Goal: Information Seeking & Learning: Learn about a topic

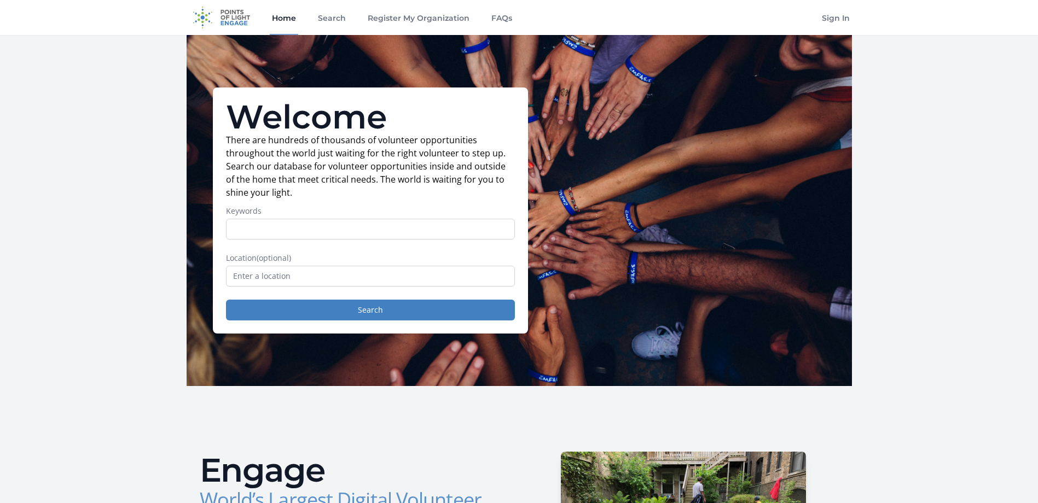
click at [244, 231] on input "Keywords" at bounding box center [370, 229] width 289 height 21
type input "Virtual"
click at [352, 308] on button "Search" at bounding box center [370, 310] width 289 height 21
drag, startPoint x: 279, startPoint y: 229, endPoint x: 23, endPoint y: 222, distance: 256.1
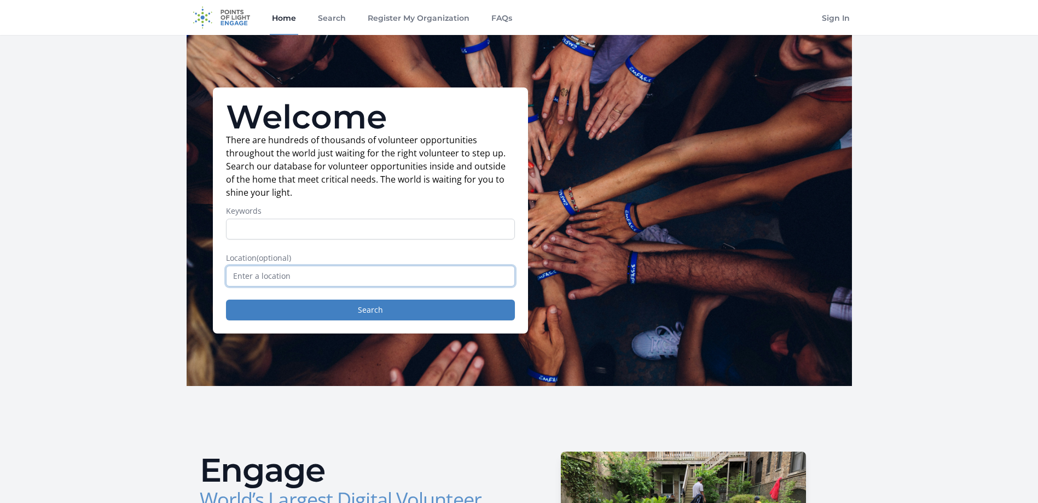
click at [326, 275] on input "text" at bounding box center [370, 276] width 289 height 21
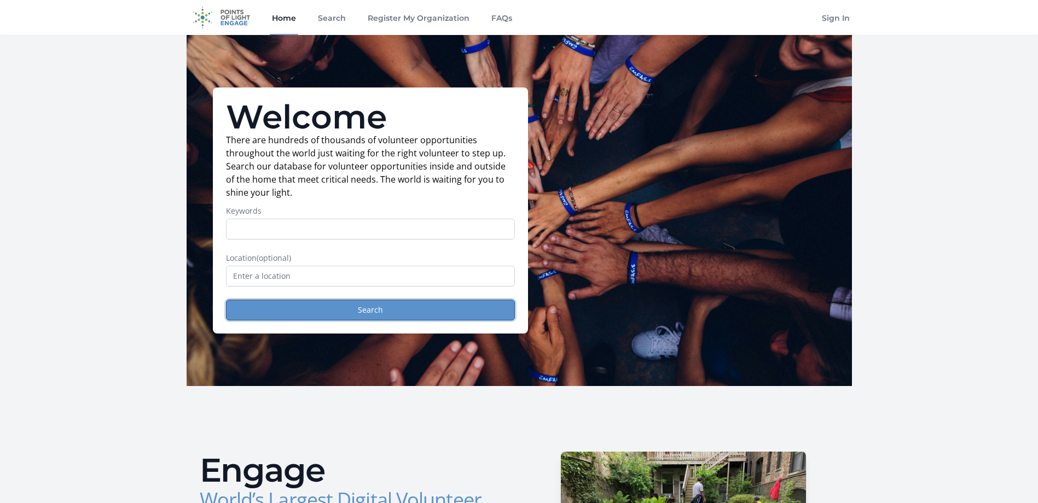
click at [351, 308] on button "Search" at bounding box center [370, 310] width 289 height 21
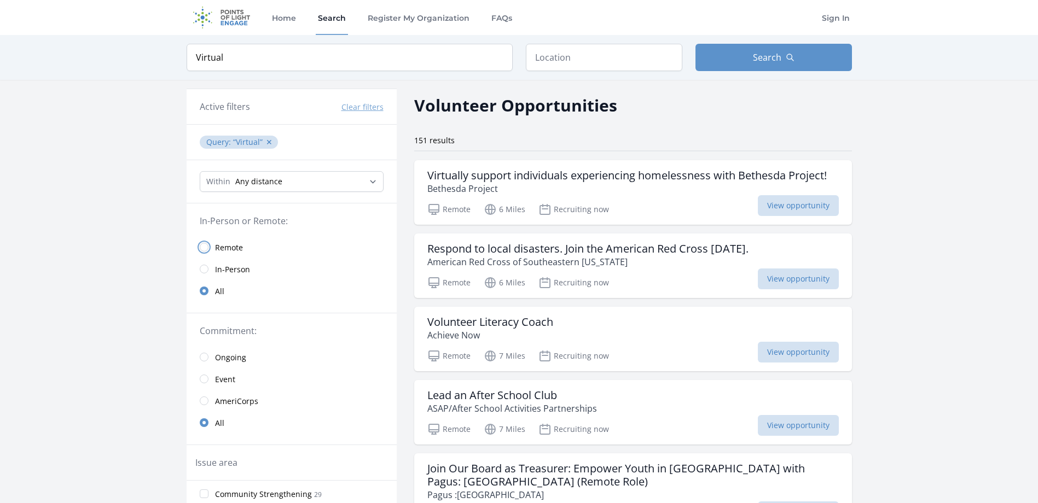
click at [203, 247] on input "radio" at bounding box center [204, 247] width 9 height 9
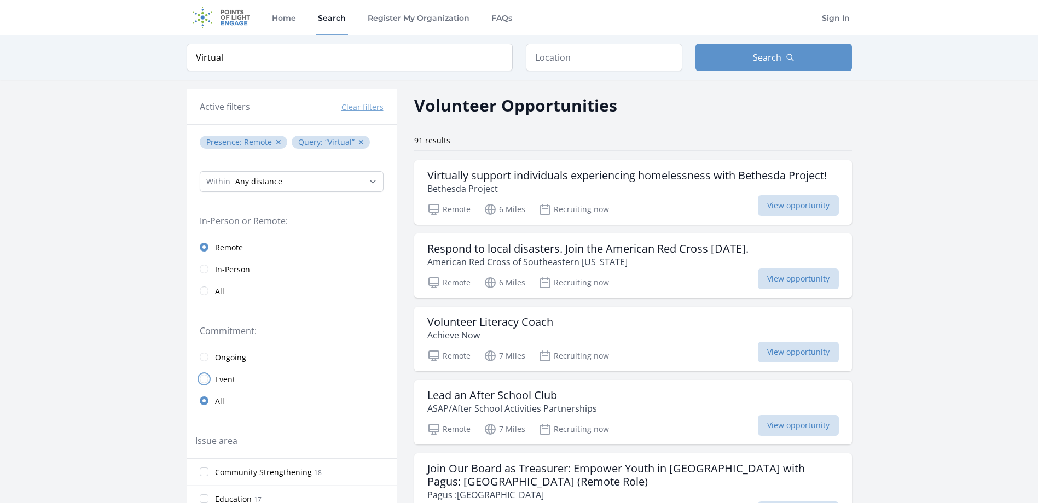
click at [203, 379] on input "radio" at bounding box center [204, 379] width 9 height 9
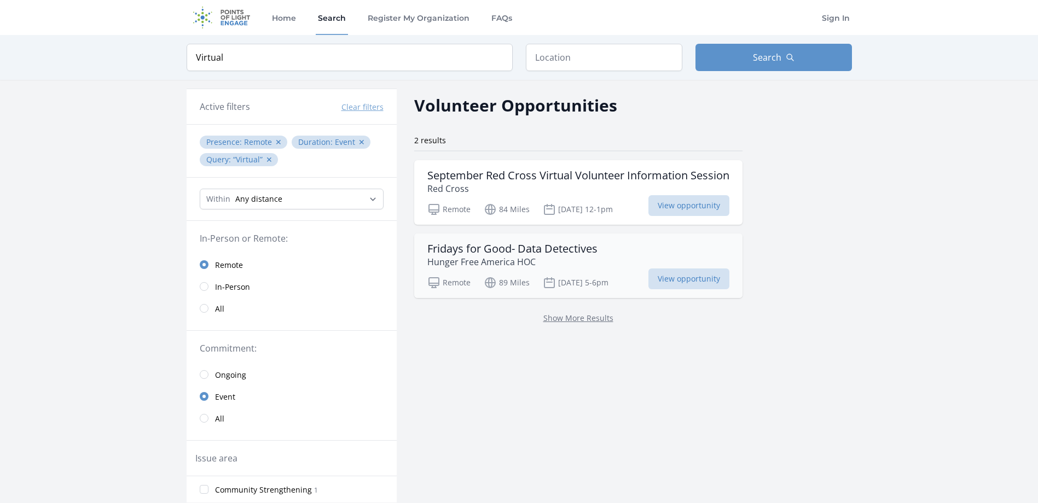
click at [511, 253] on h3 "Fridays for Good- Data Detectives" at bounding box center [512, 248] width 170 height 13
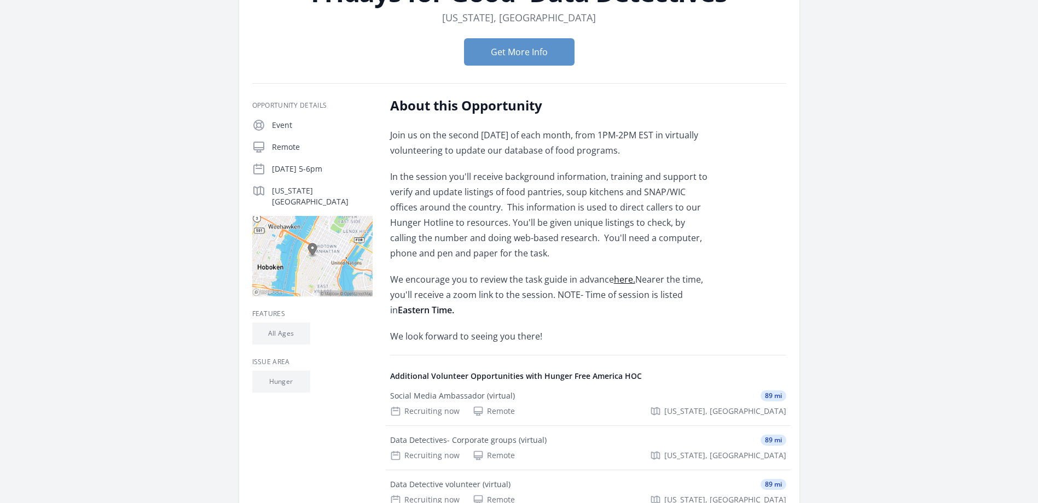
scroll to position [109, 0]
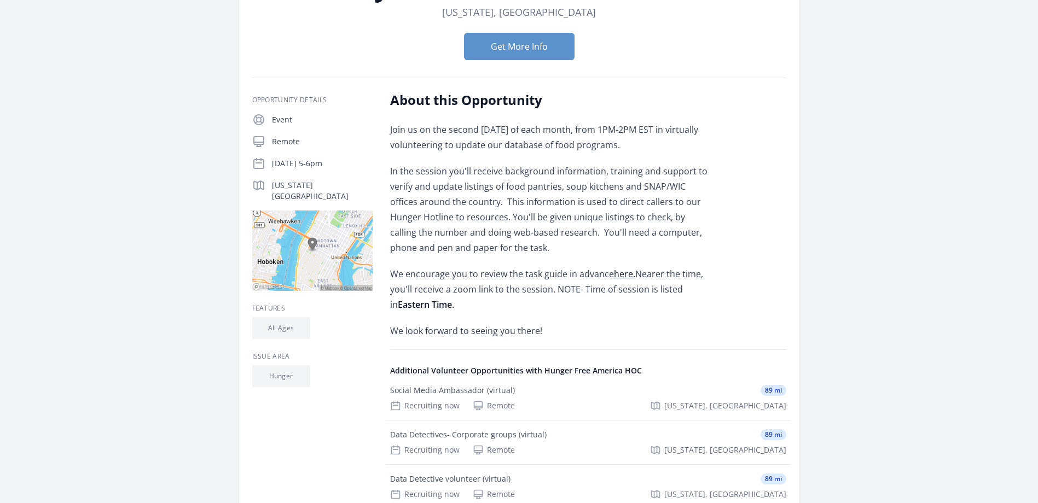
click at [624, 274] on link "here." at bounding box center [624, 274] width 21 height 12
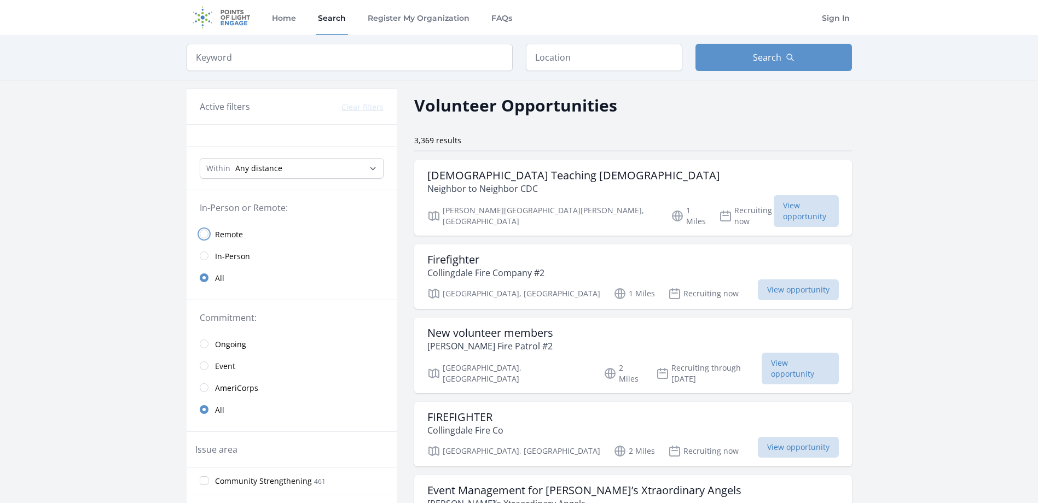
click at [204, 235] on input "radio" at bounding box center [204, 234] width 9 height 9
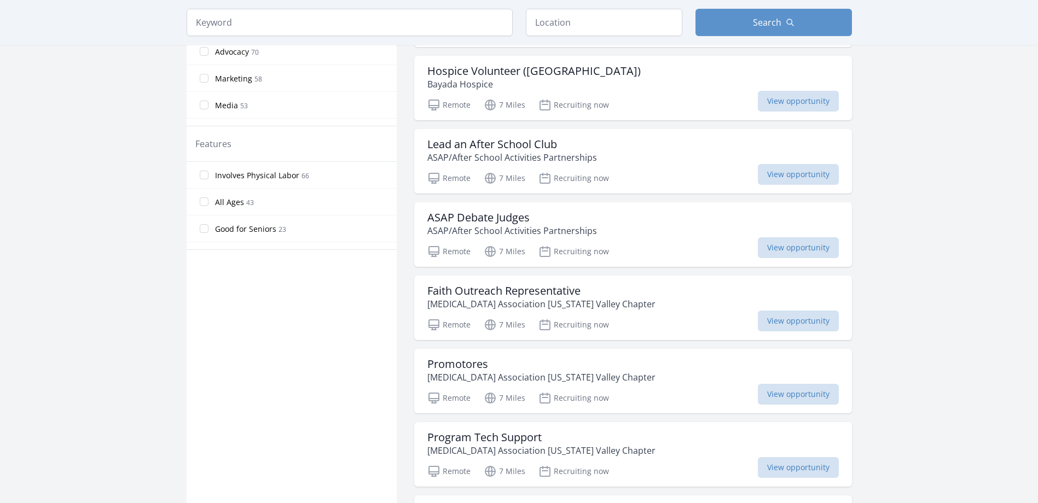
scroll to position [547, 0]
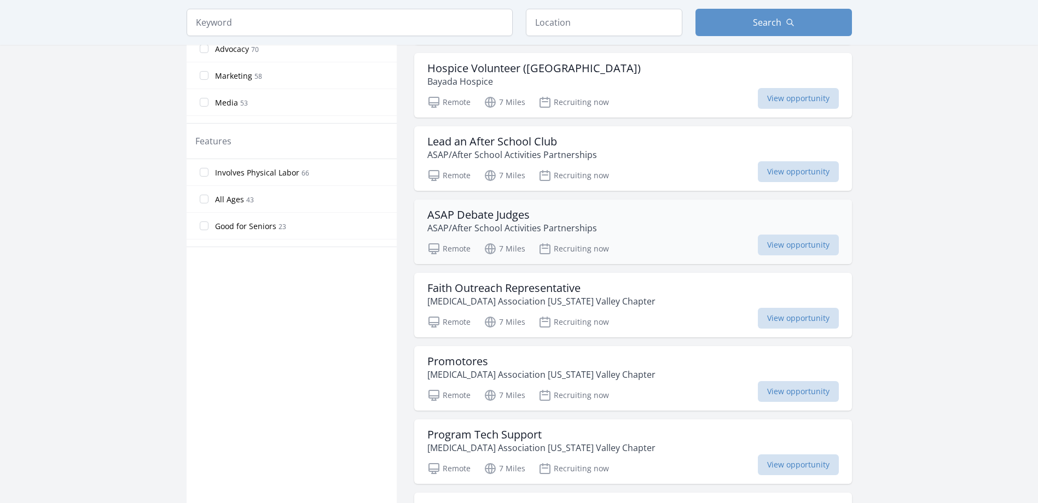
click at [456, 223] on p "ASAP/After School Activities Partnerships" at bounding box center [512, 228] width 170 height 13
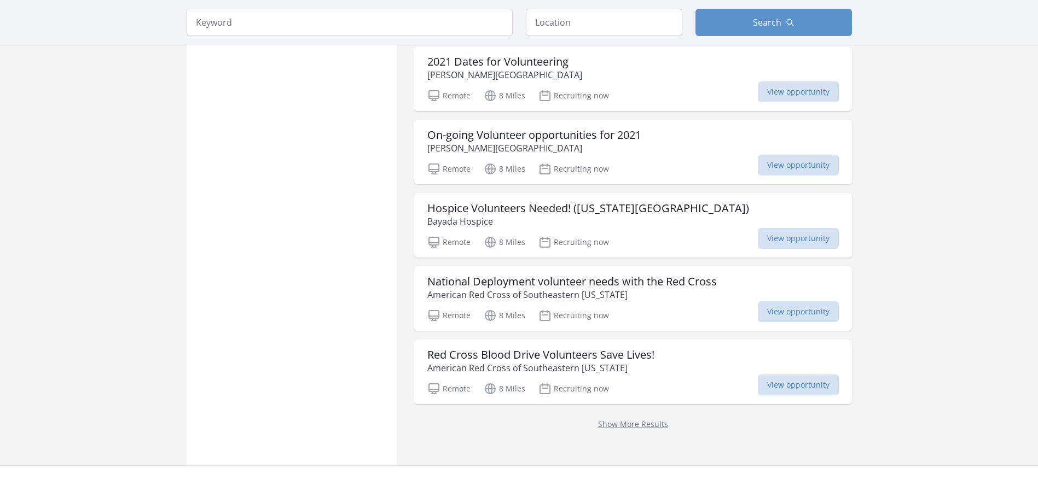
scroll to position [1258, 0]
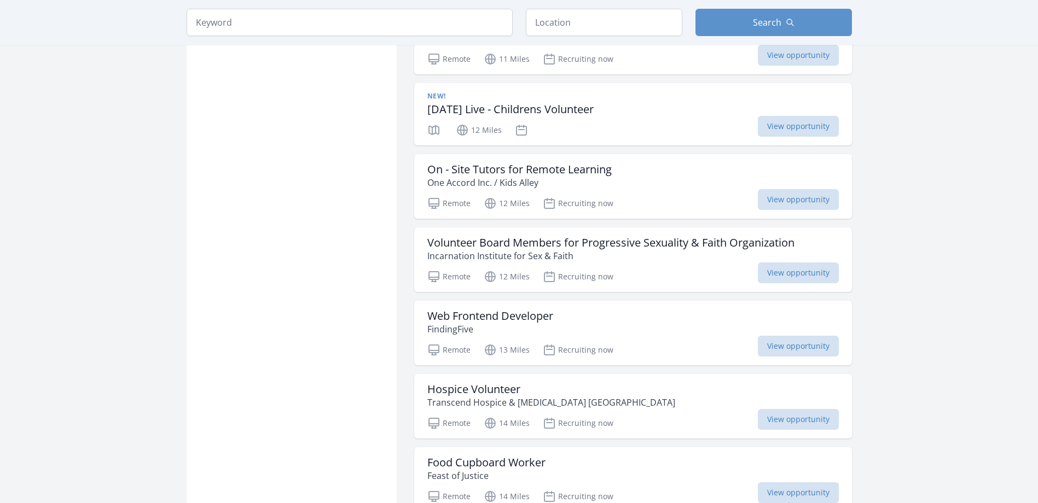
scroll to position [2735, 0]
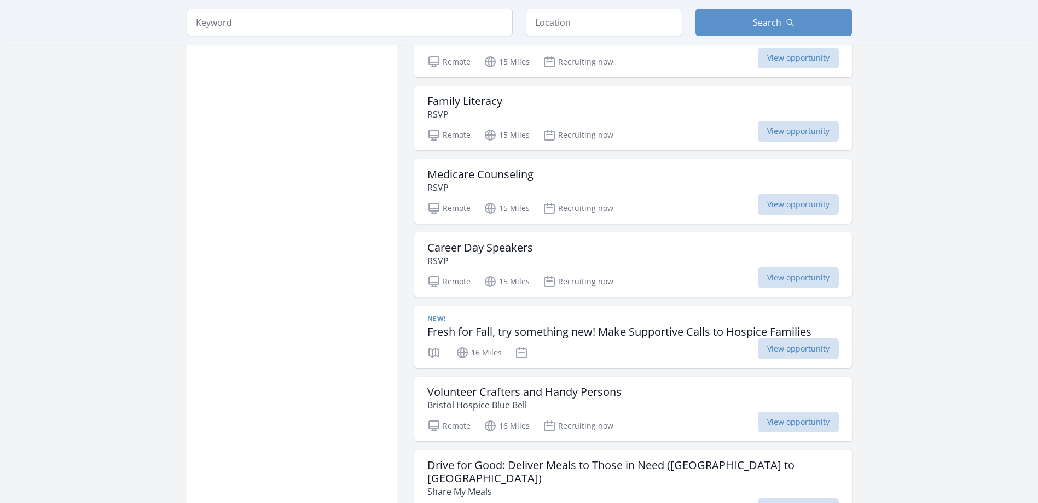
scroll to position [3774, 0]
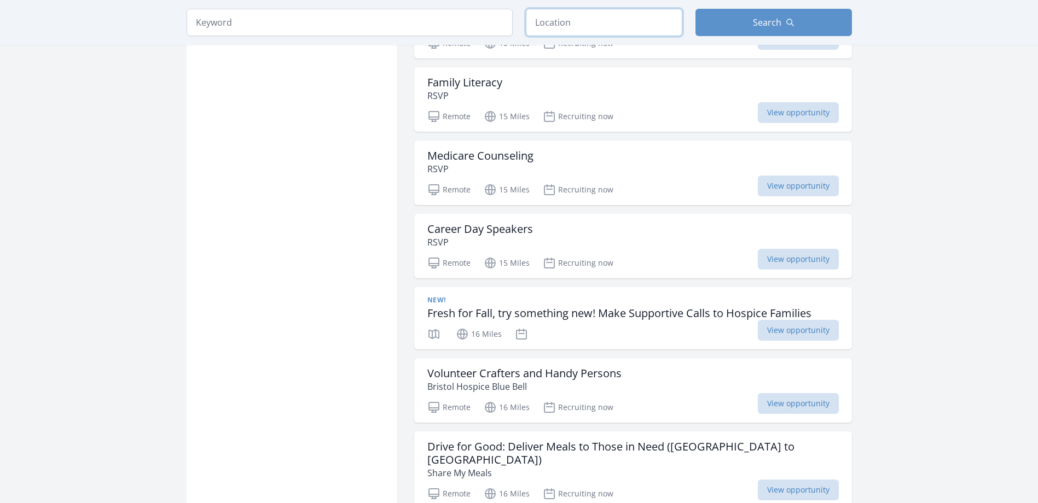
click at [588, 25] on input "text" at bounding box center [604, 22] width 156 height 27
type input "Trappe, PA 19426, USA"
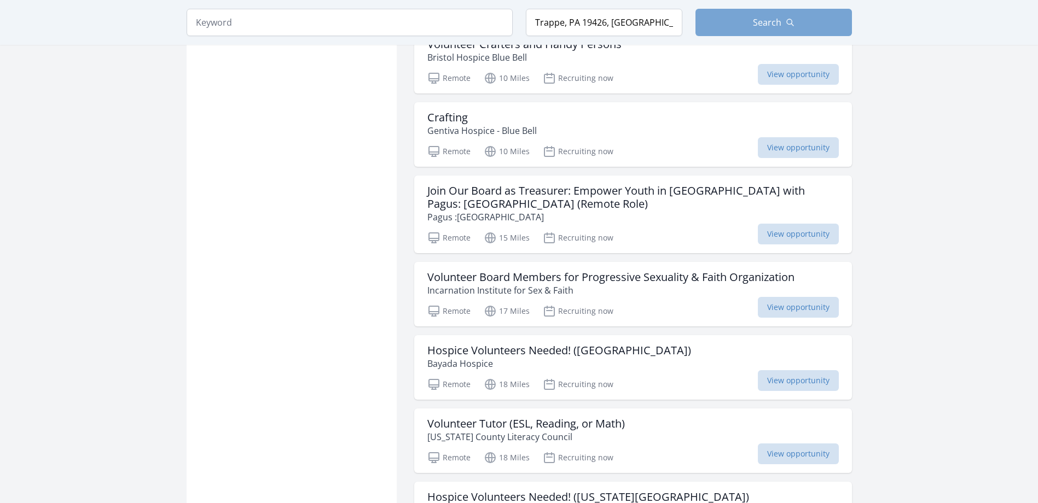
scroll to position [2883, 0]
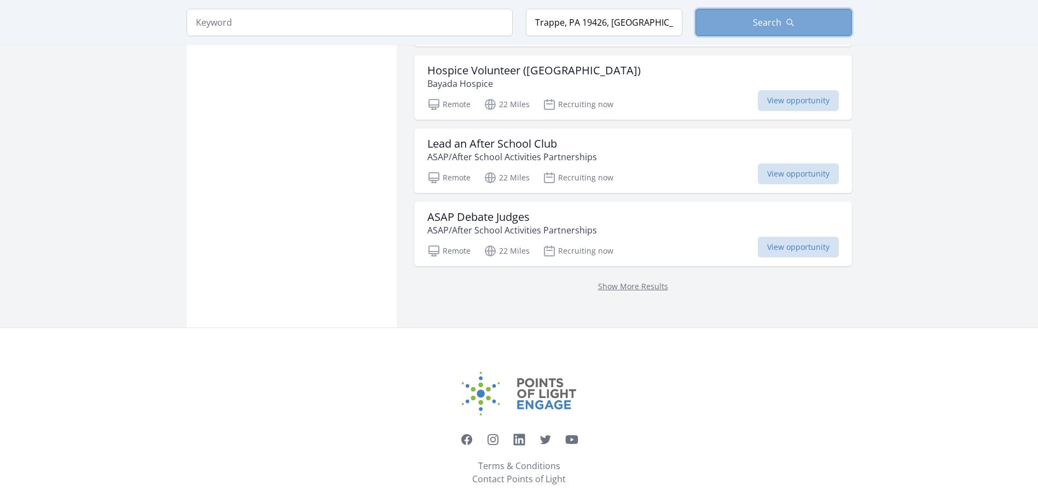
click at [785, 21] on icon "button" at bounding box center [789, 22] width 9 height 9
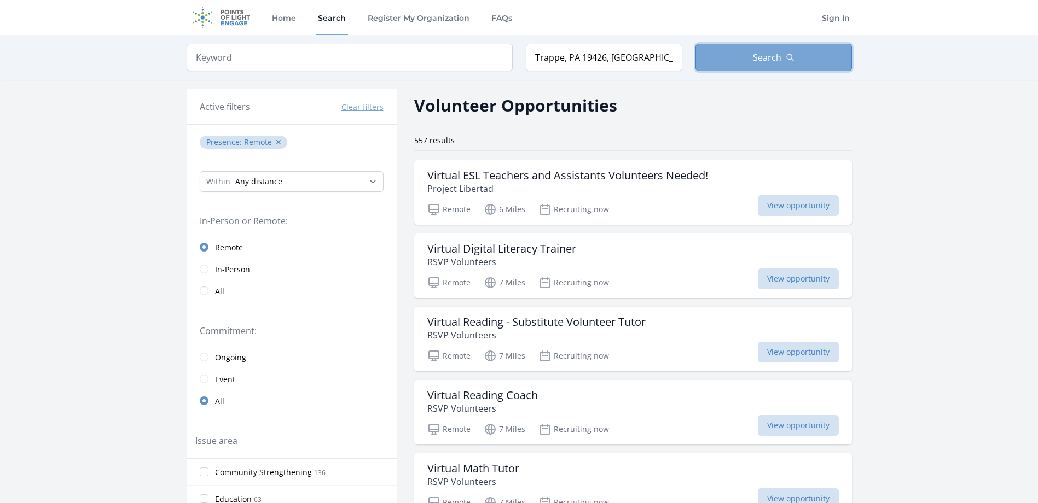
click at [769, 60] on span "Search" at bounding box center [767, 57] width 28 height 13
click at [204, 292] on input "radio" at bounding box center [204, 291] width 9 height 9
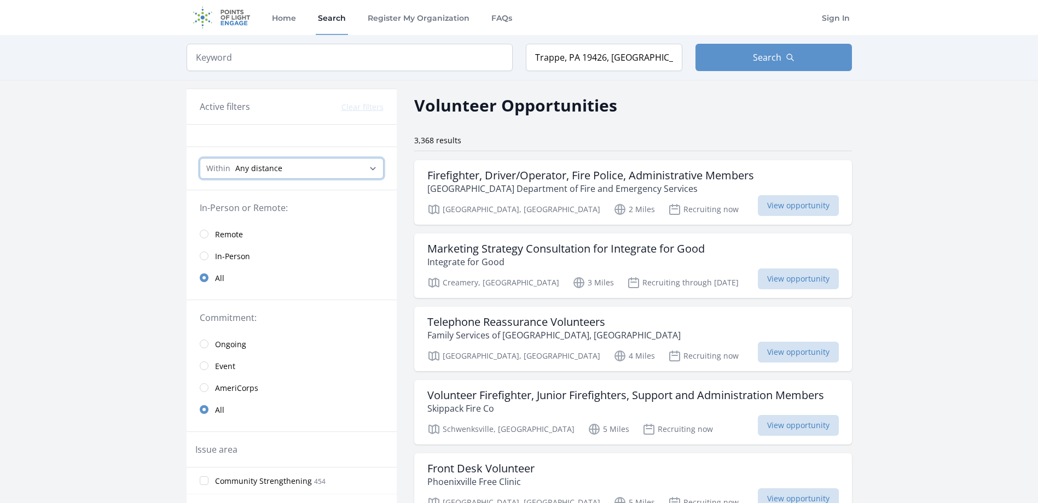
click at [325, 170] on select "Any distance , 5 Miles , 20 Miles , 50 Miles , 100 Miles" at bounding box center [292, 168] width 184 height 21
select select "32186"
click at [200, 158] on select "Any distance , 5 Miles , 20 Miles , 50 Miles , 100 Miles" at bounding box center [292, 168] width 184 height 21
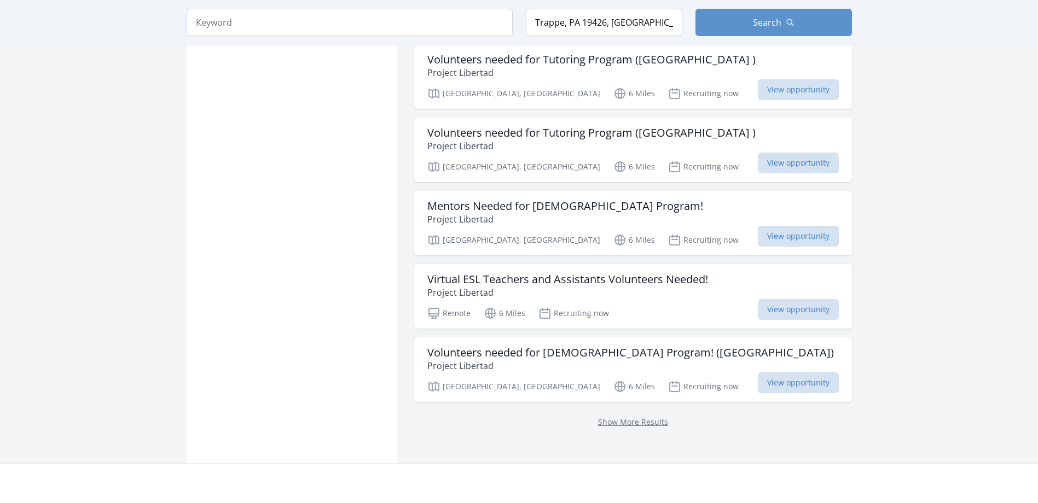
scroll to position [1258, 0]
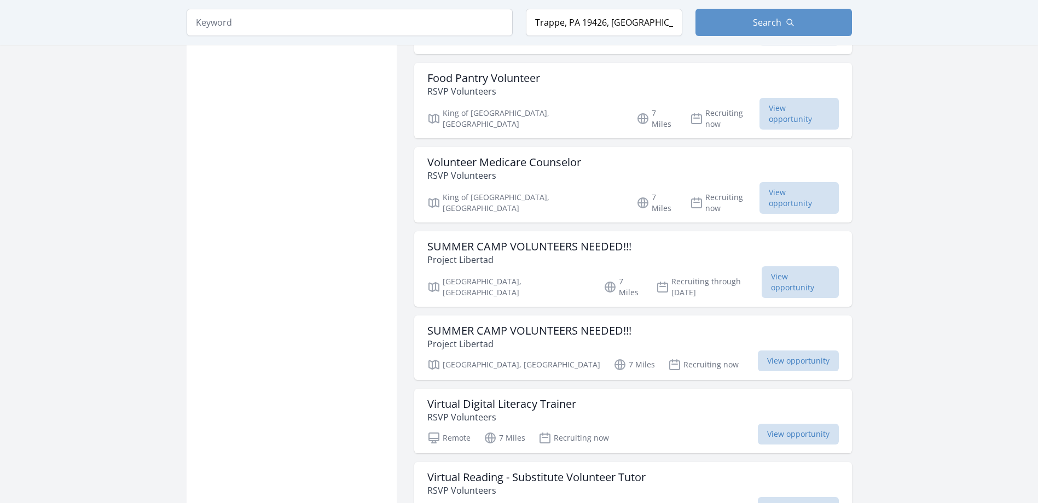
scroll to position [2626, 0]
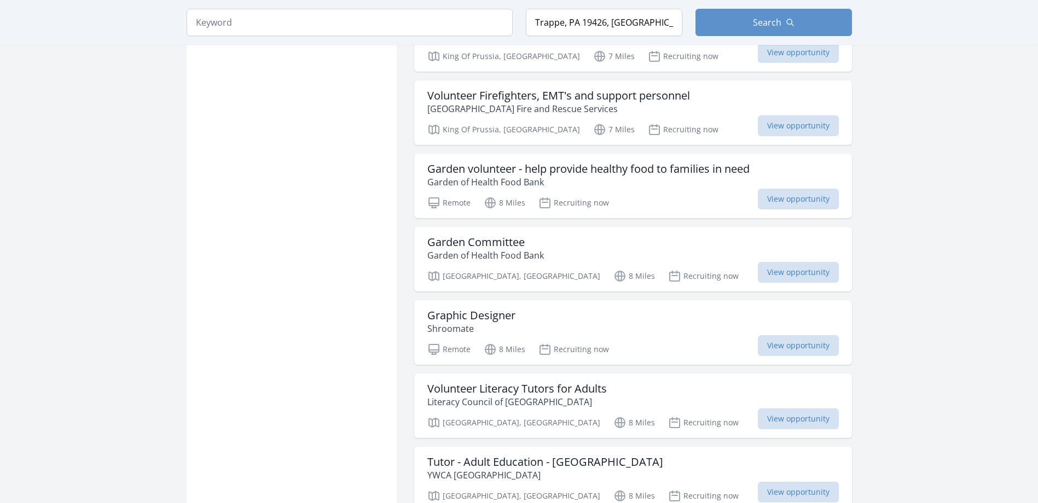
scroll to position [4102, 0]
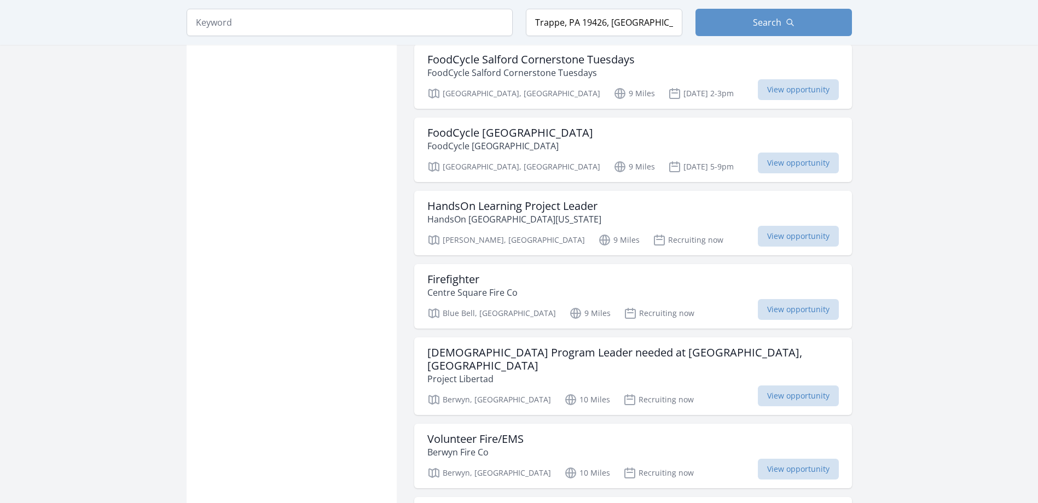
scroll to position [5579, 0]
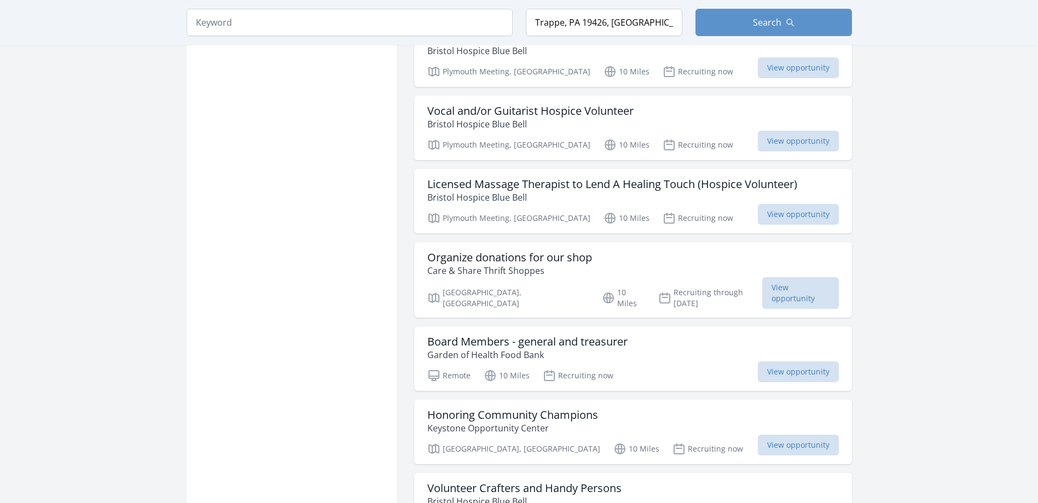
scroll to position [7056, 0]
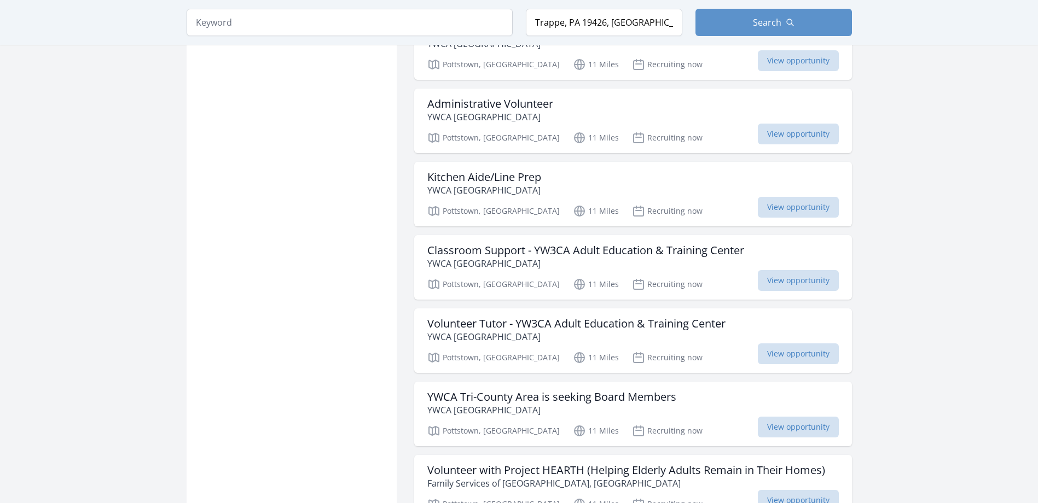
scroll to position [8533, 0]
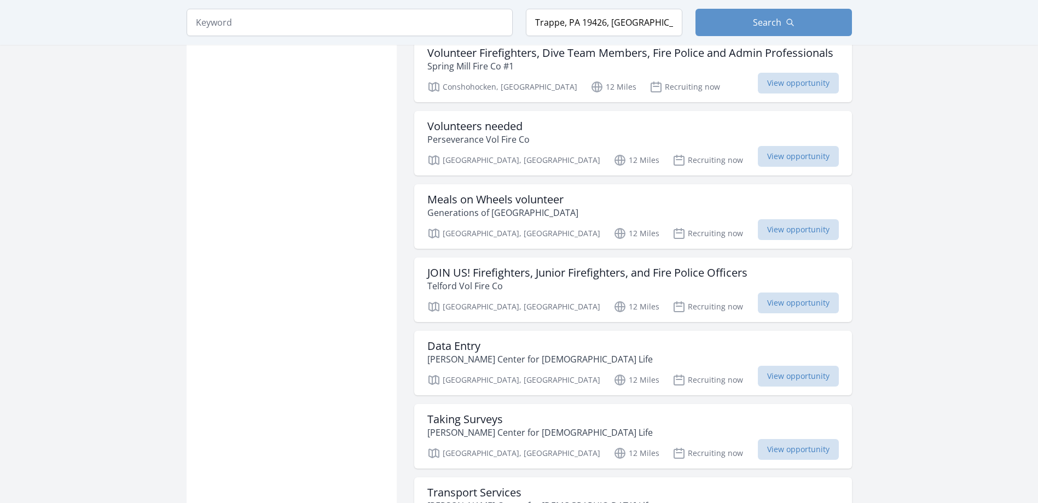
scroll to position [9955, 0]
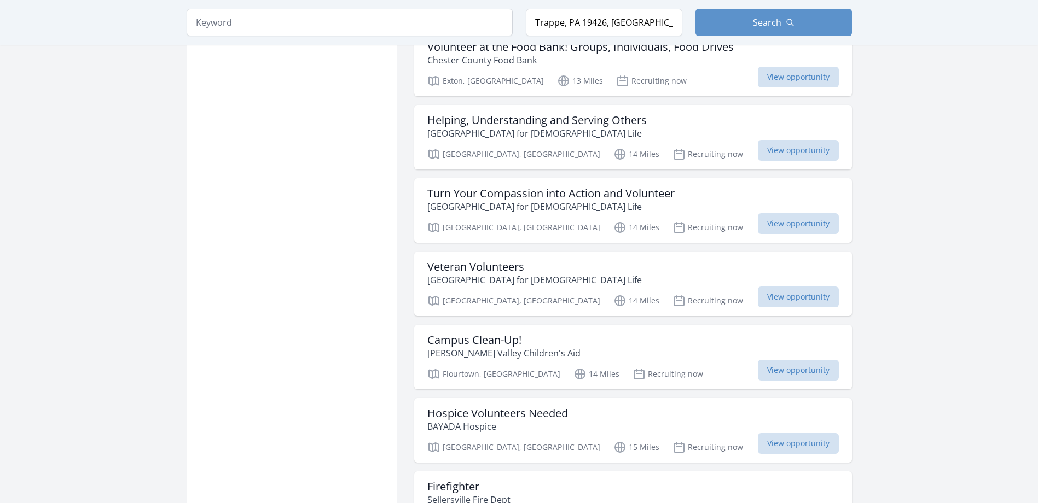
scroll to position [11323, 0]
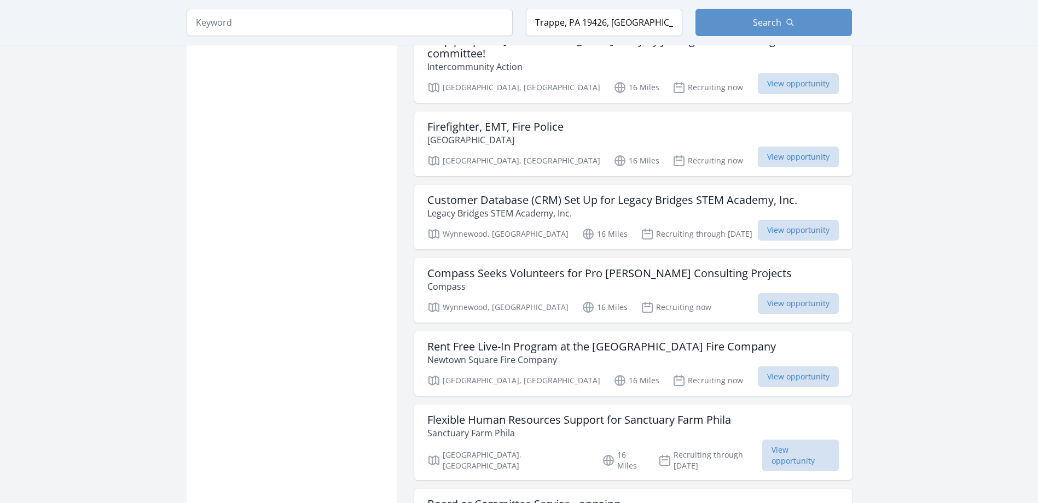
scroll to position [12964, 0]
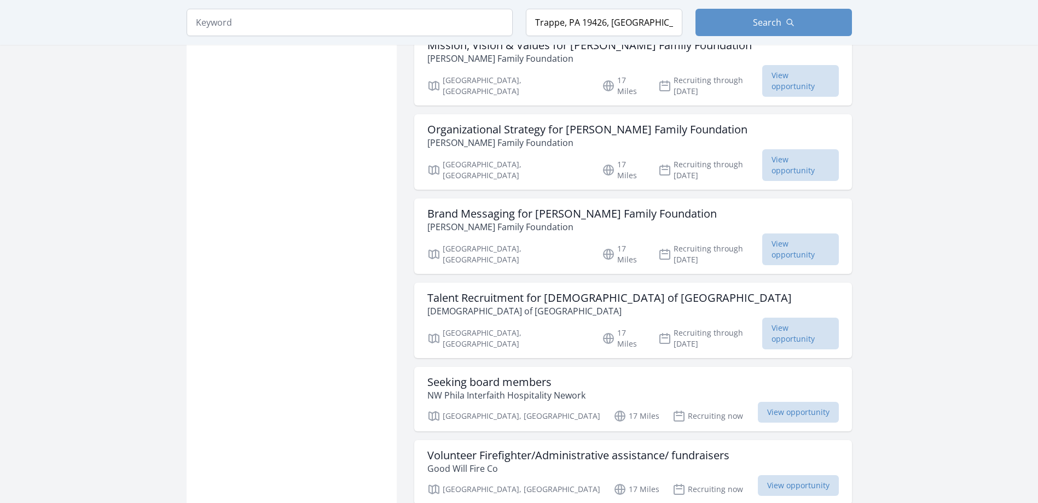
scroll to position [14276, 0]
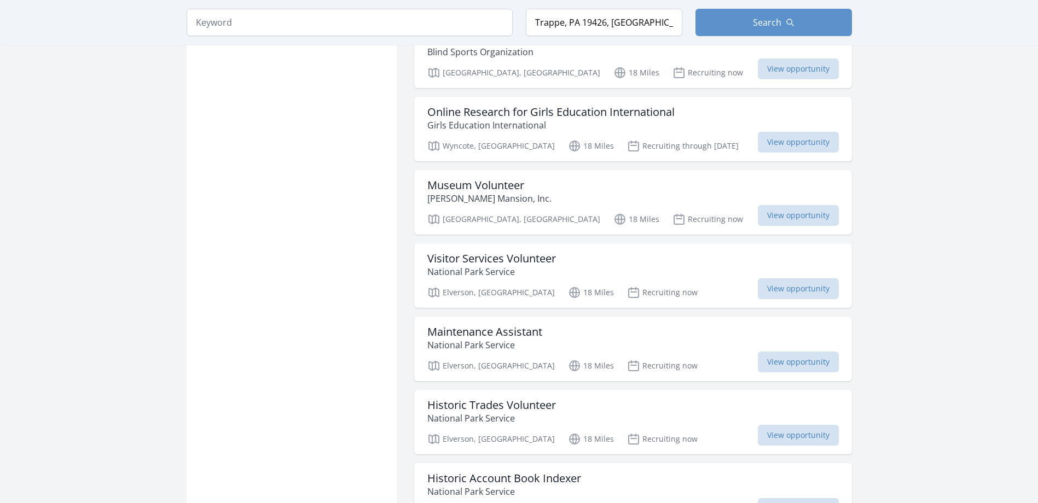
scroll to position [15698, 0]
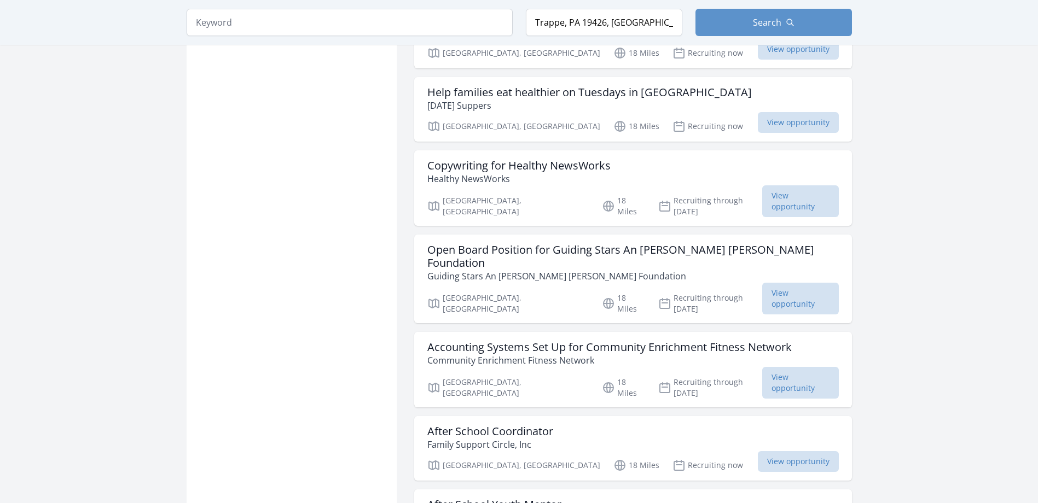
scroll to position [17339, 0]
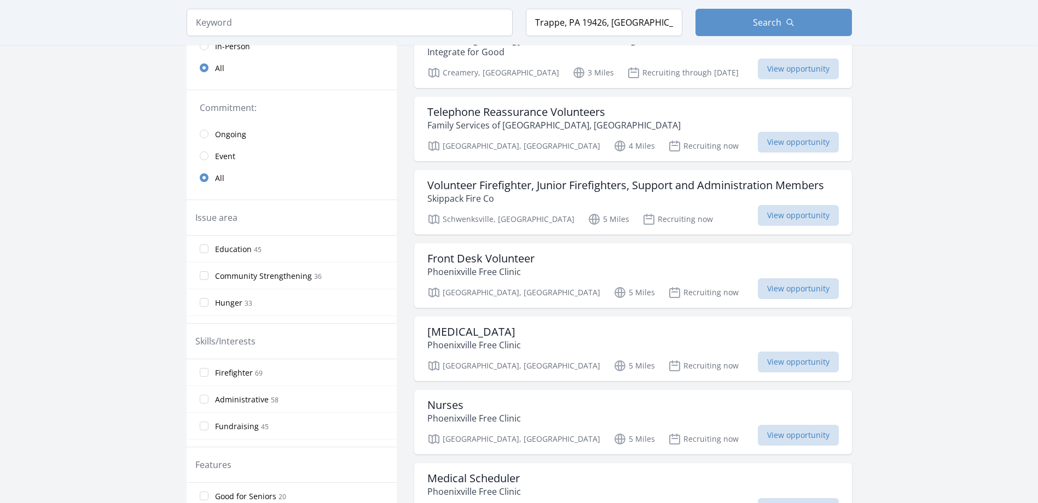
scroll to position [219, 0]
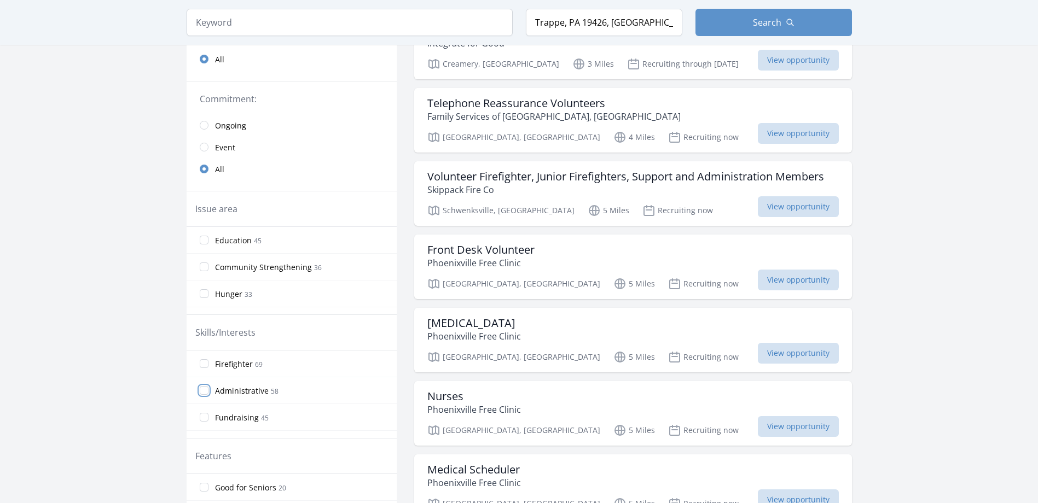
click at [205, 388] on input "Administrative 58" at bounding box center [204, 390] width 9 height 9
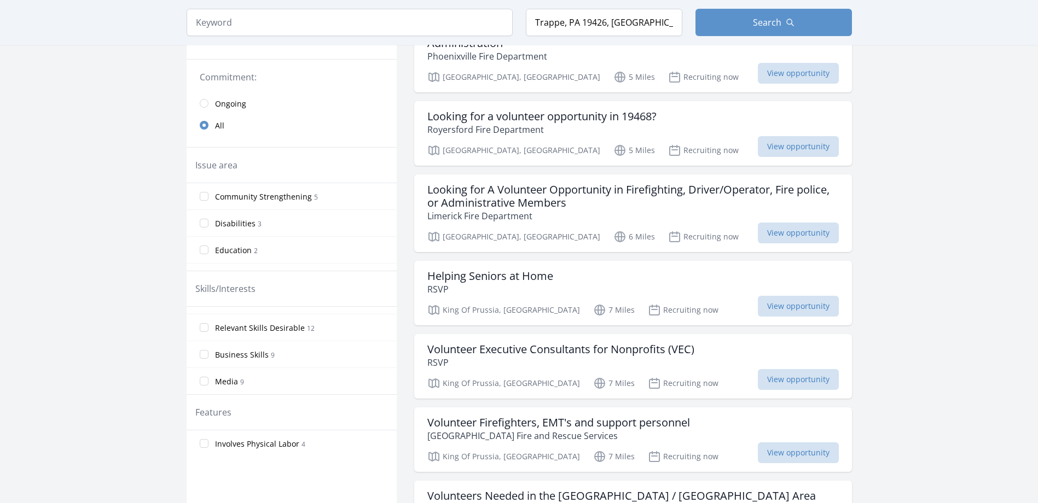
scroll to position [212, 0]
click at [205, 376] on input "Business Skills 9" at bounding box center [204, 376] width 9 height 9
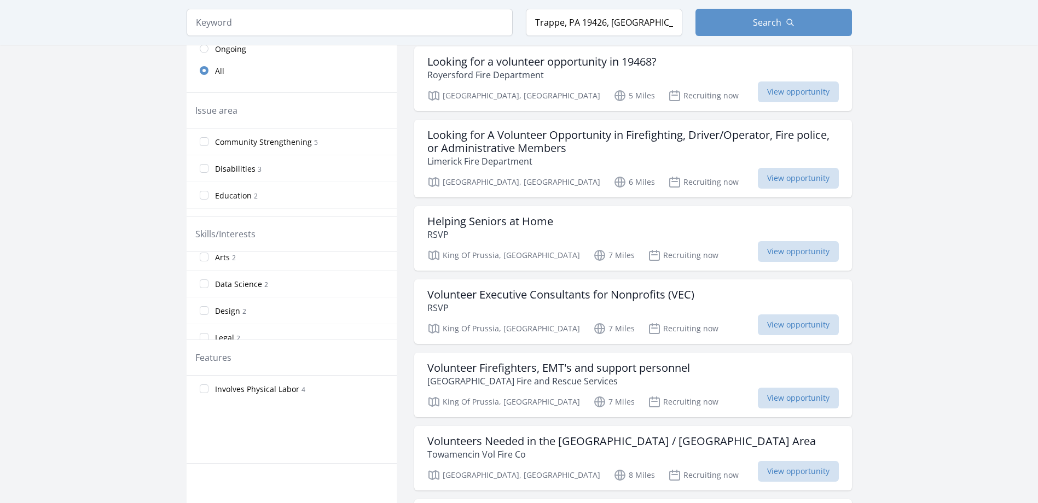
scroll to position [444, 0]
click at [205, 306] on input "Arts 2" at bounding box center [204, 304] width 9 height 9
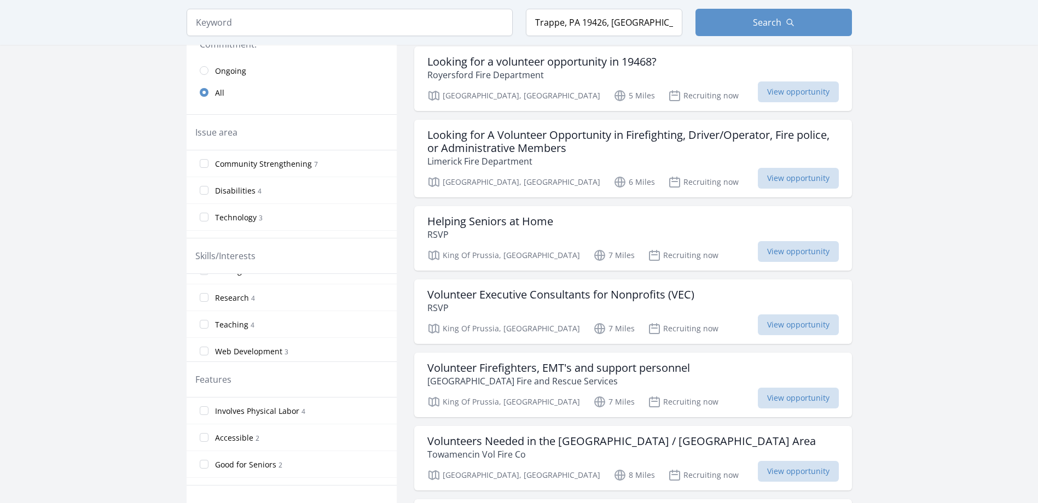
scroll to position [438, 0]
click at [203, 278] on input "Research 4" at bounding box center [204, 278] width 9 height 9
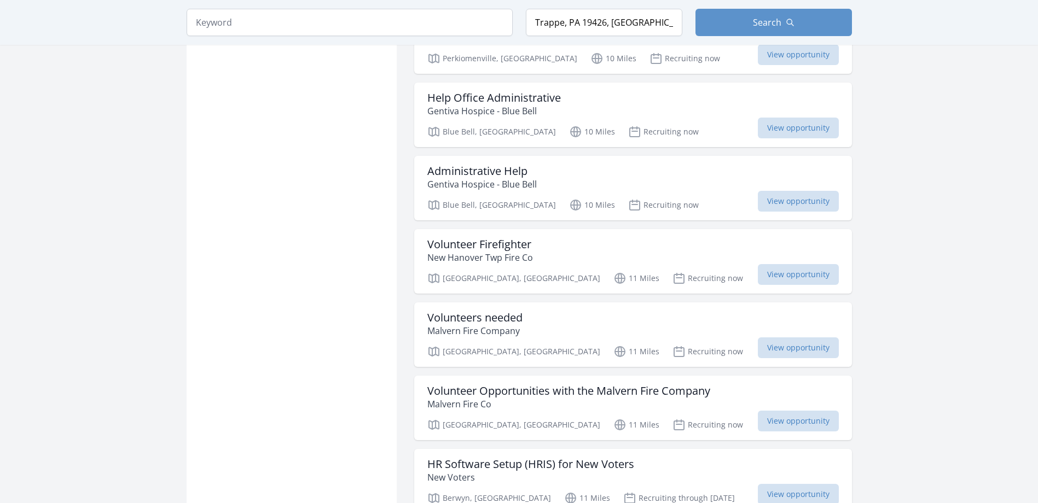
scroll to position [1313, 0]
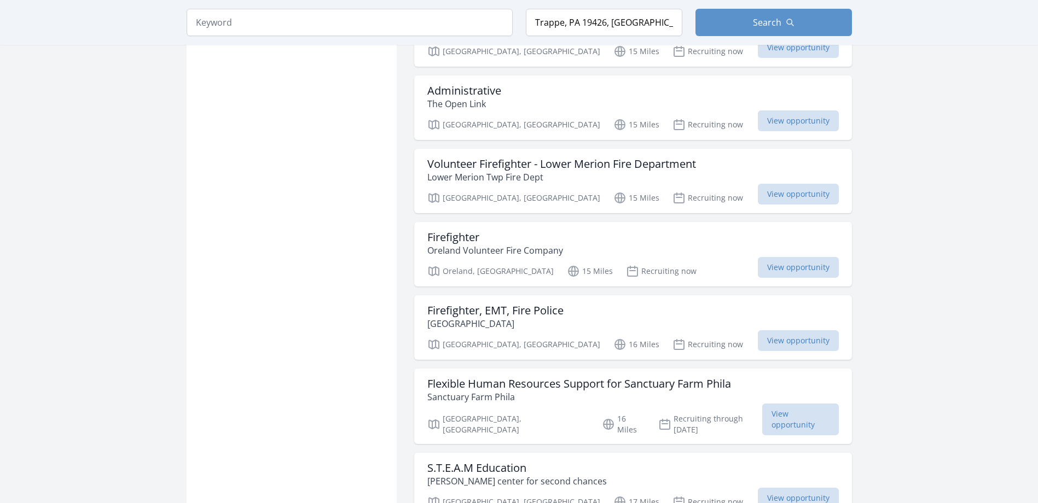
scroll to position [2680, 0]
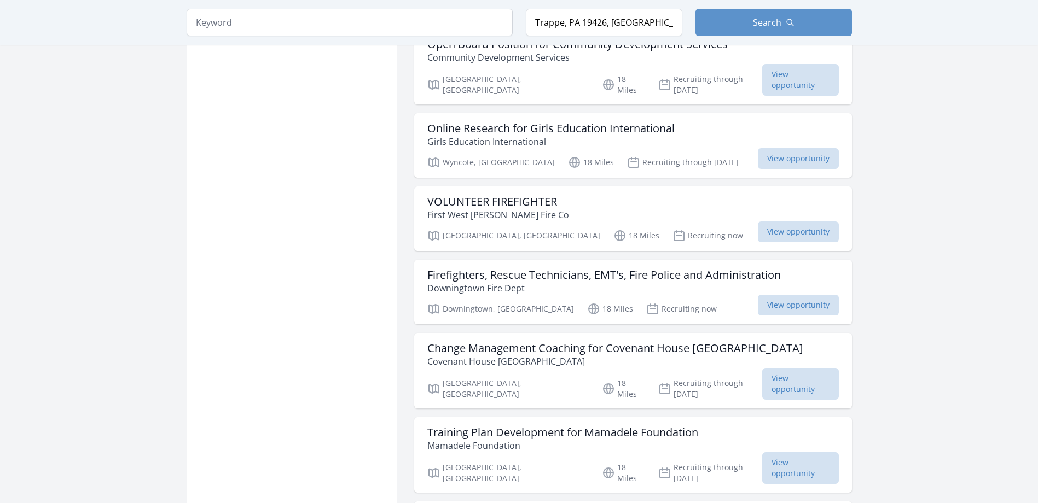
scroll to position [3993, 0]
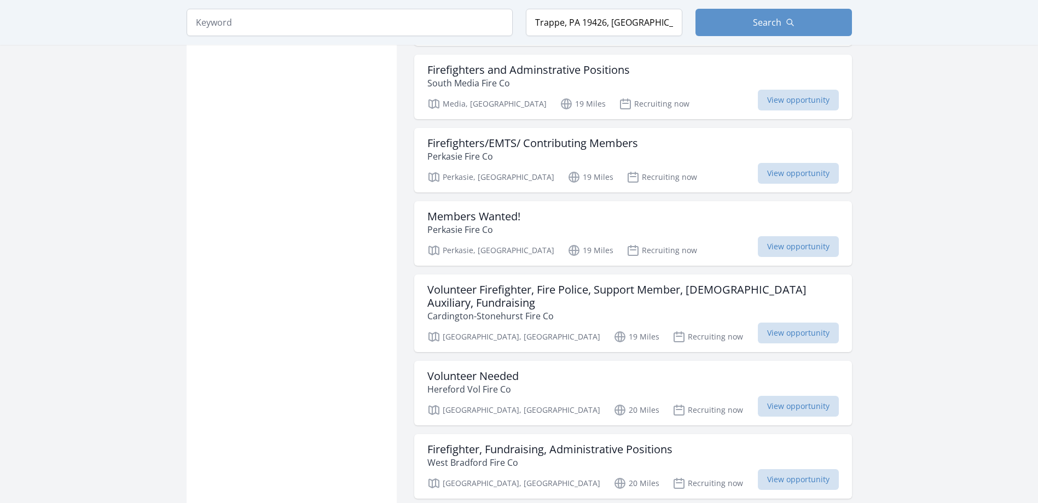
scroll to position [5087, 0]
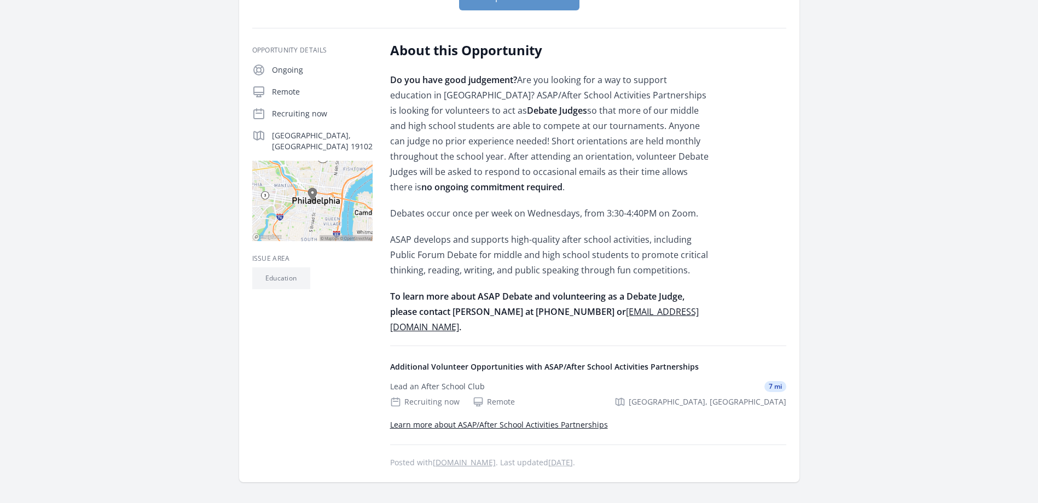
scroll to position [164, 0]
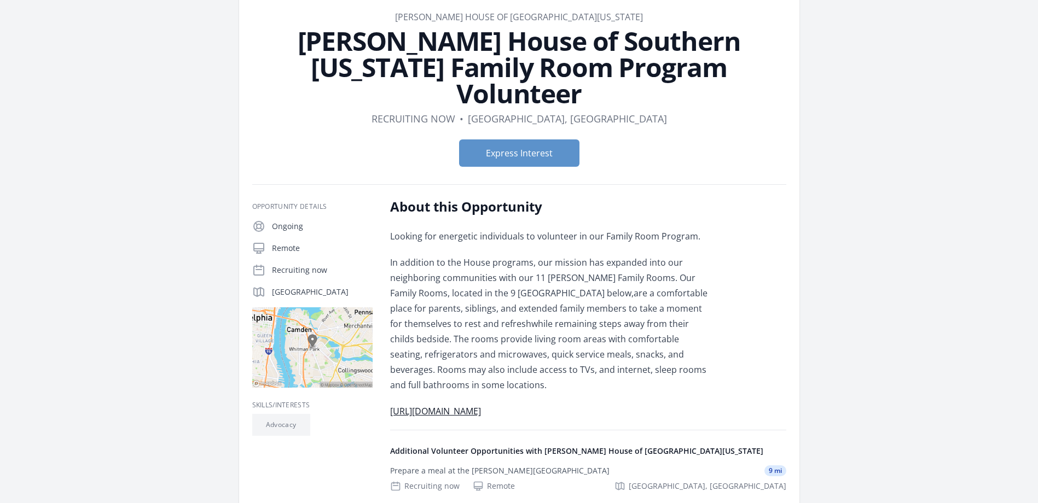
scroll to position [109, 0]
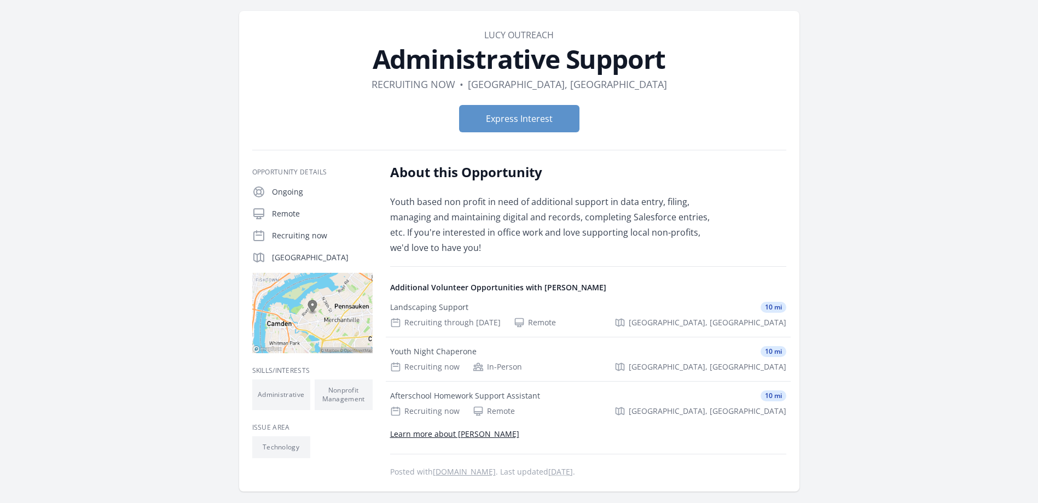
scroll to position [55, 0]
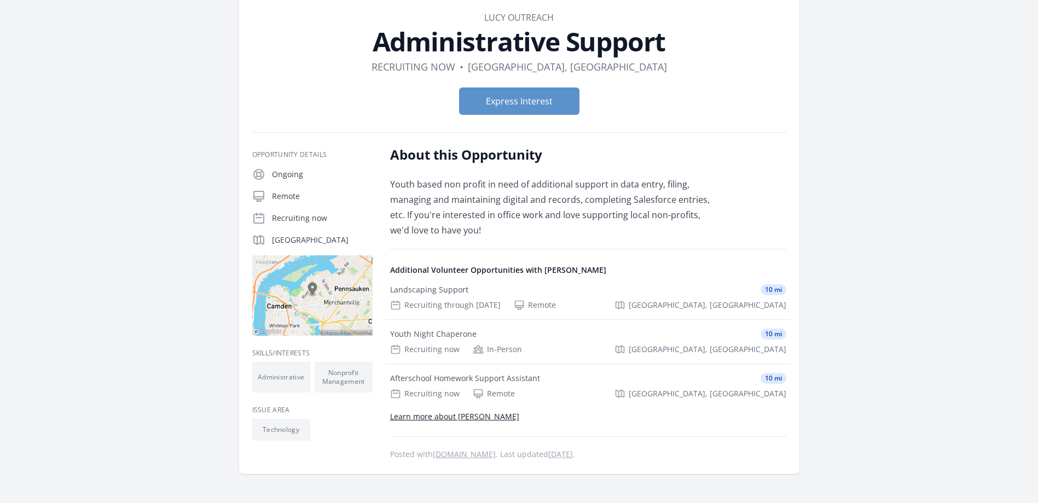
click at [468, 415] on link "Learn more about [PERSON_NAME]" at bounding box center [454, 416] width 129 height 10
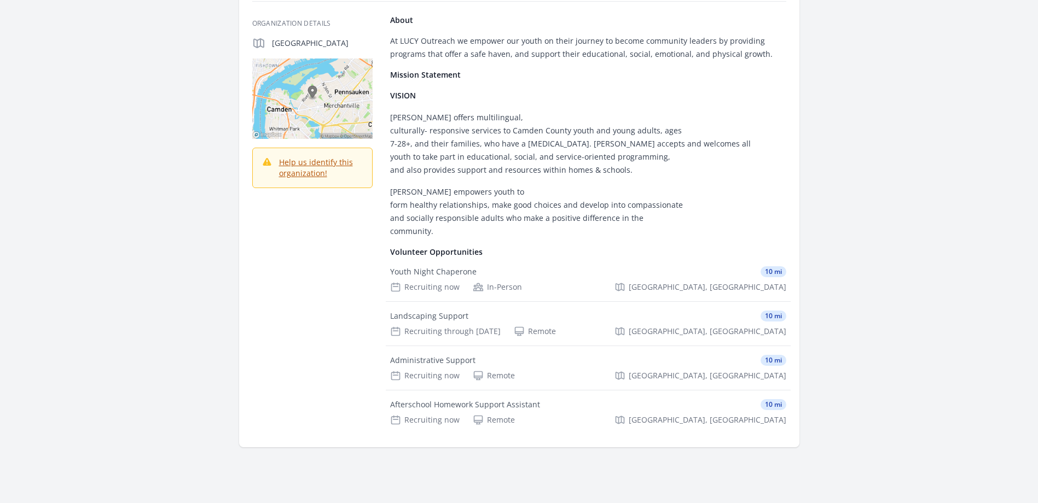
scroll to position [164, 0]
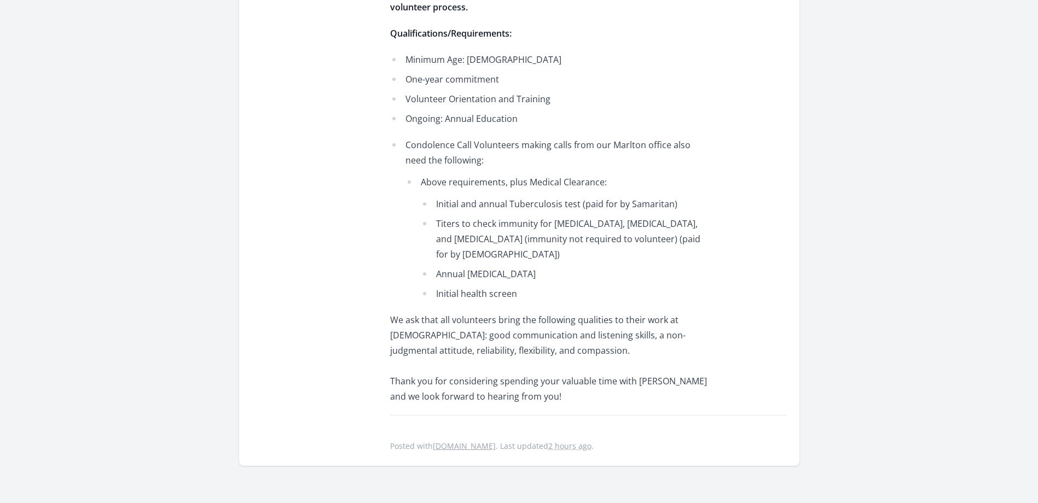
scroll to position [438, 0]
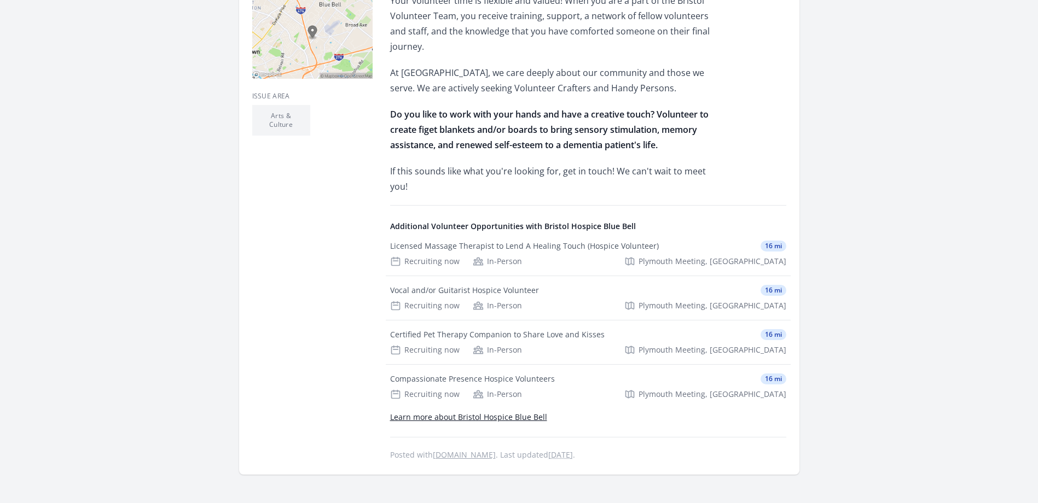
scroll to position [383, 0]
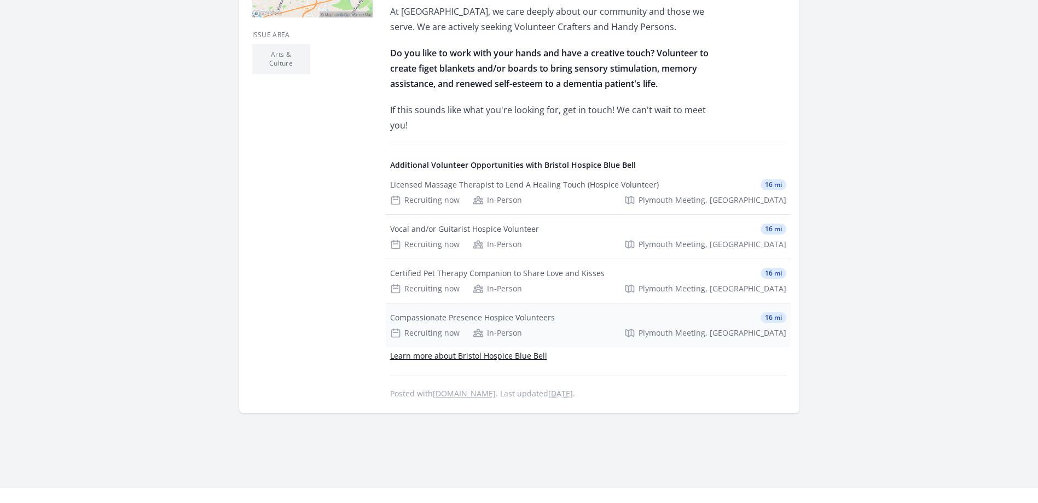
click at [464, 321] on div "Compassionate Presence Hospice Volunteers" at bounding box center [472, 317] width 165 height 11
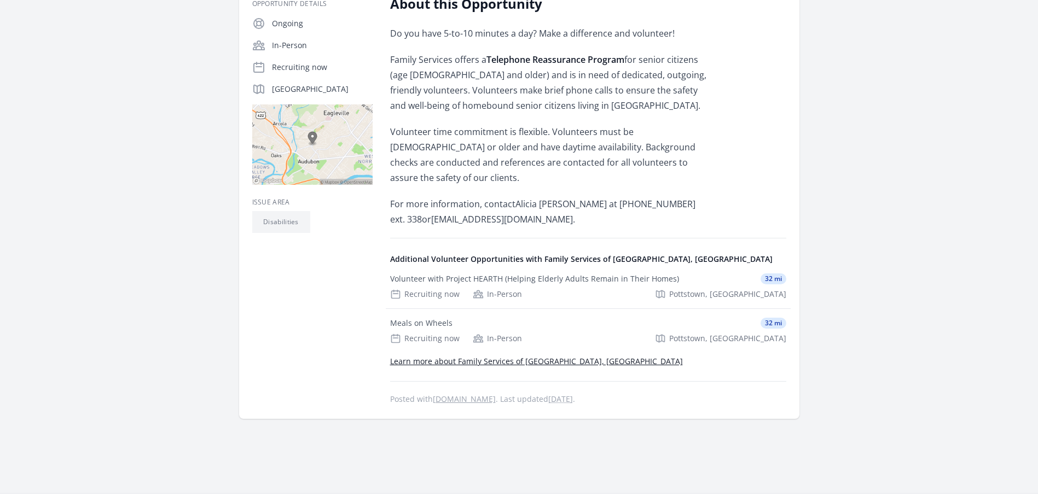
scroll to position [219, 0]
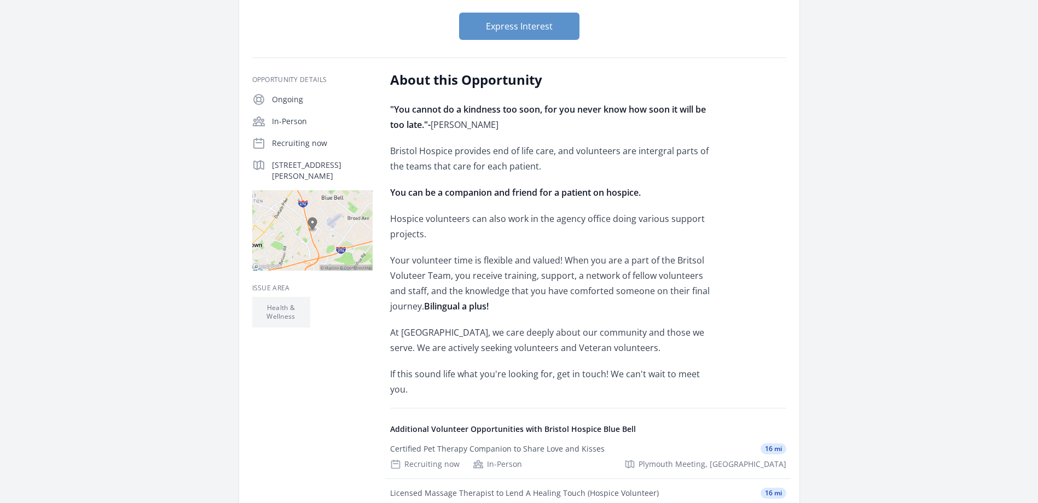
scroll to position [164, 0]
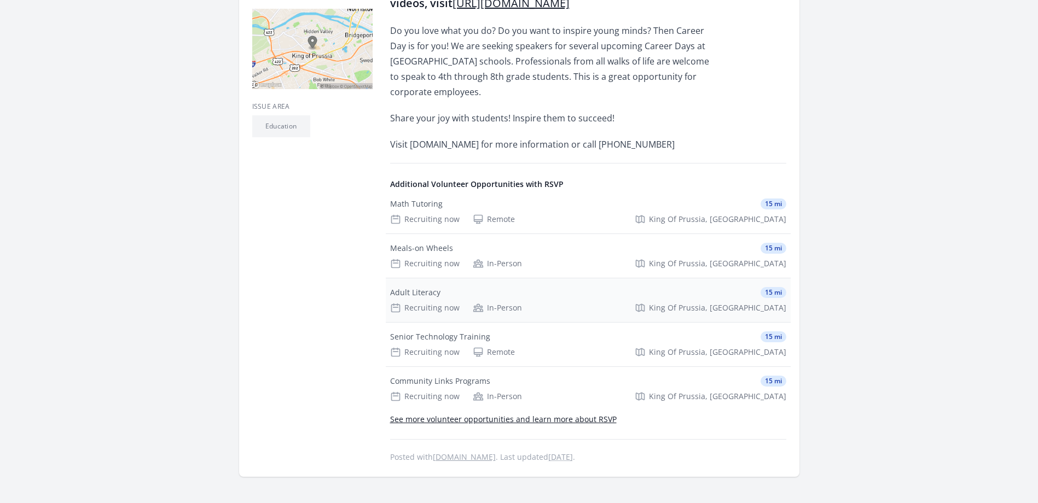
scroll to position [328, 0]
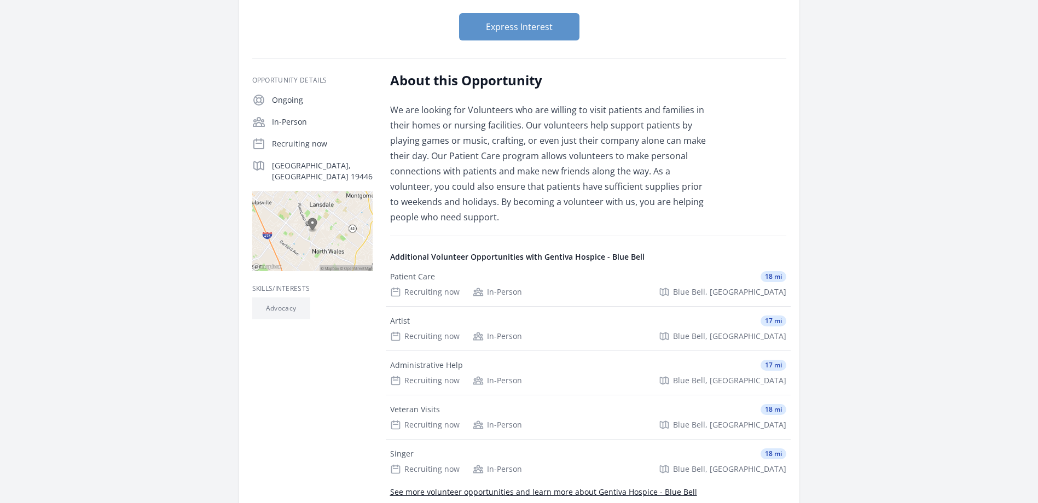
scroll to position [164, 0]
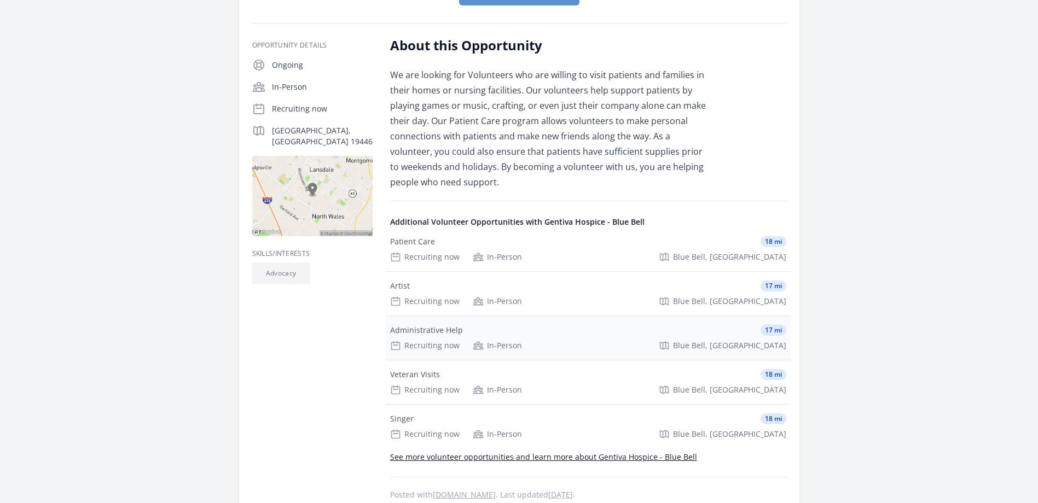
click at [427, 322] on div "Administrative Help 17 mi Recruiting now In-Person Blue Bell, PA" at bounding box center [588, 338] width 405 height 44
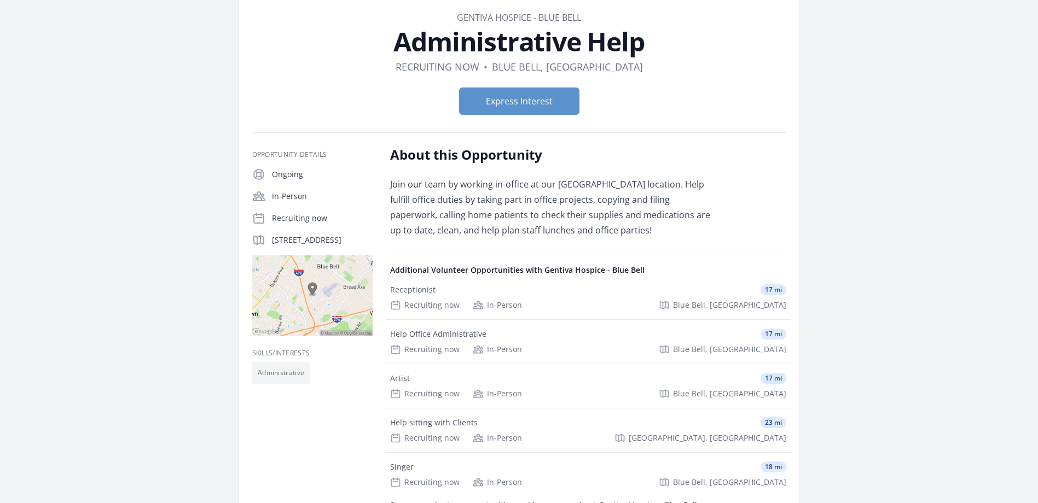
scroll to position [109, 0]
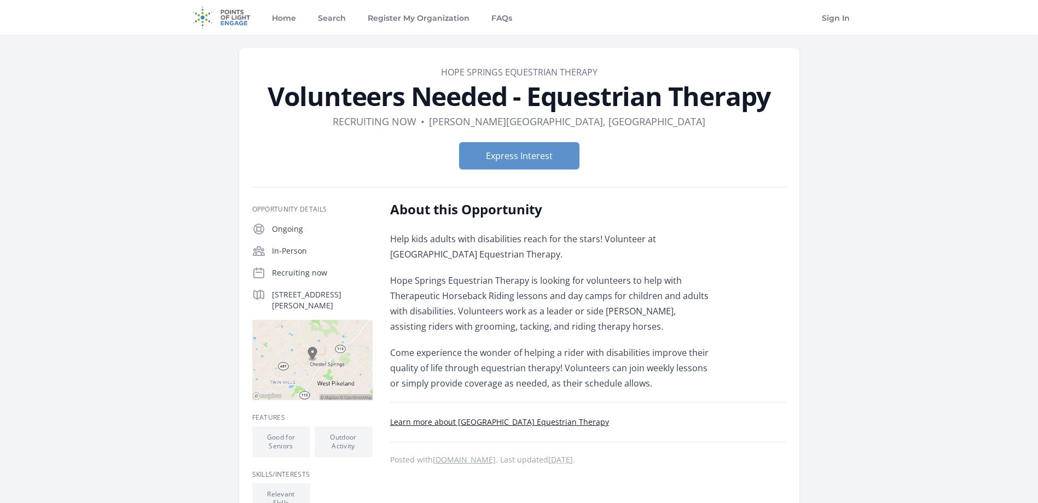
click at [464, 421] on link "Learn more about Hope Springs Equestrian Therapy" at bounding box center [499, 422] width 219 height 10
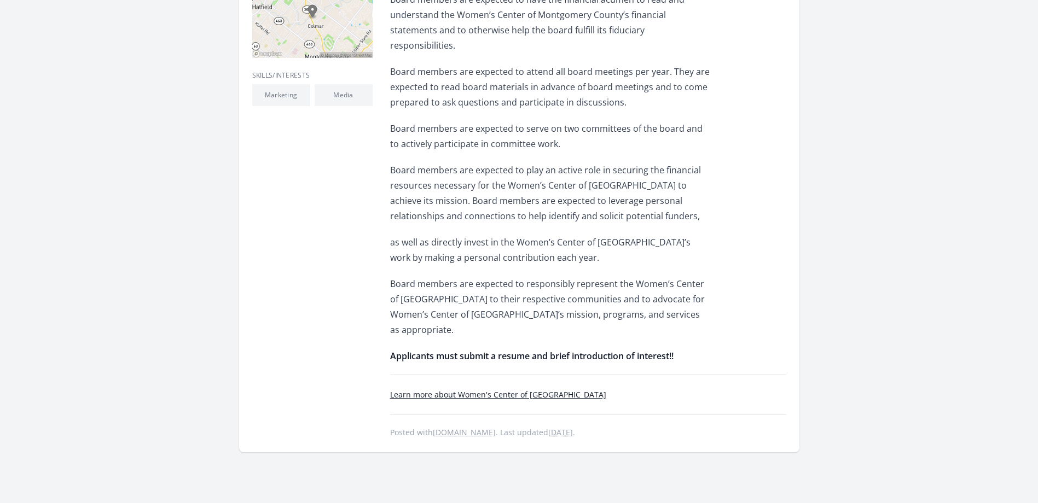
scroll to position [383, 0]
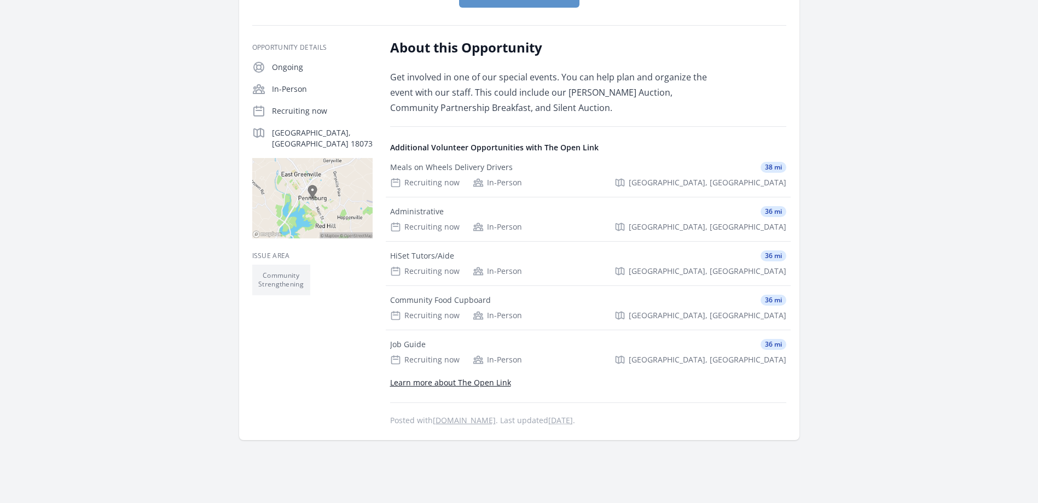
scroll to position [164, 0]
click at [482, 380] on link "Learn more about The Open Link" at bounding box center [450, 380] width 121 height 10
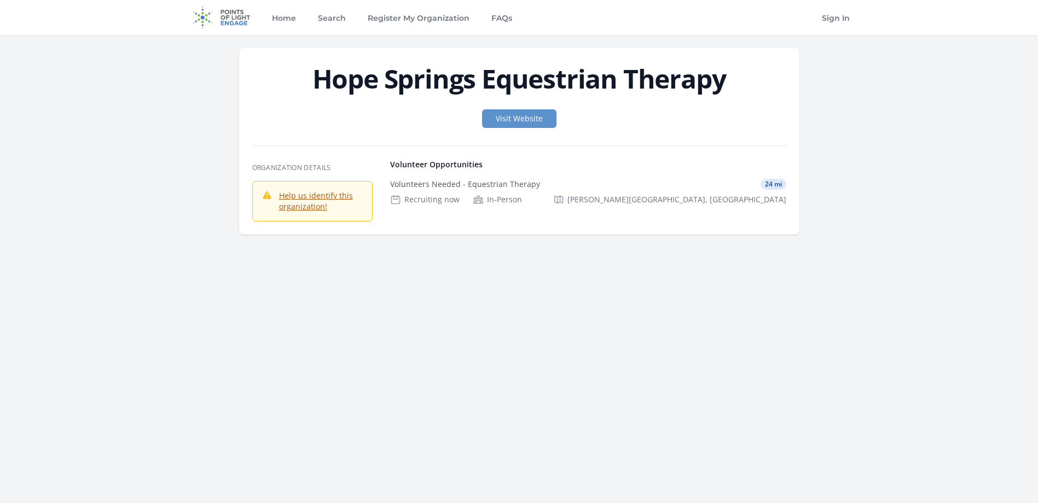
click at [304, 201] on link "Help us identify this organization!" at bounding box center [316, 200] width 74 height 21
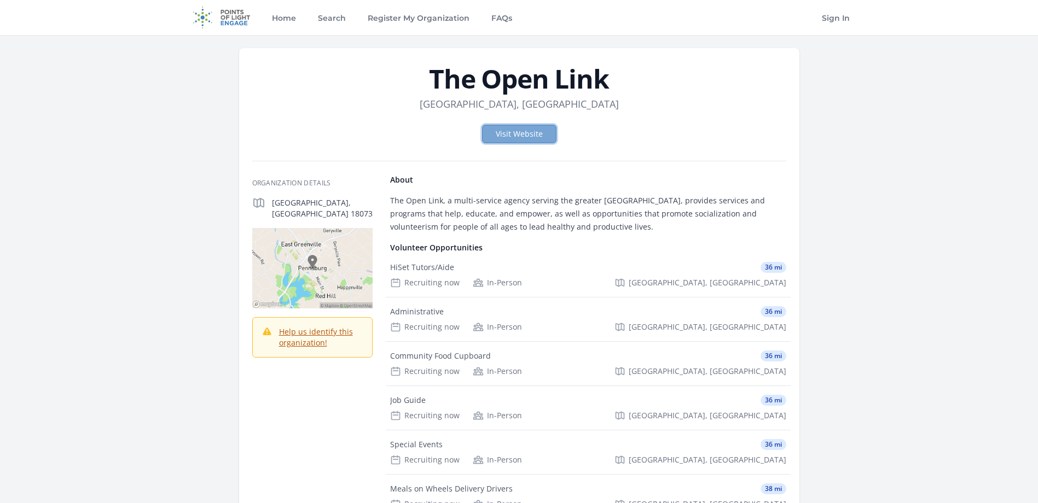
click at [521, 132] on link "Visit Website" at bounding box center [519, 134] width 74 height 19
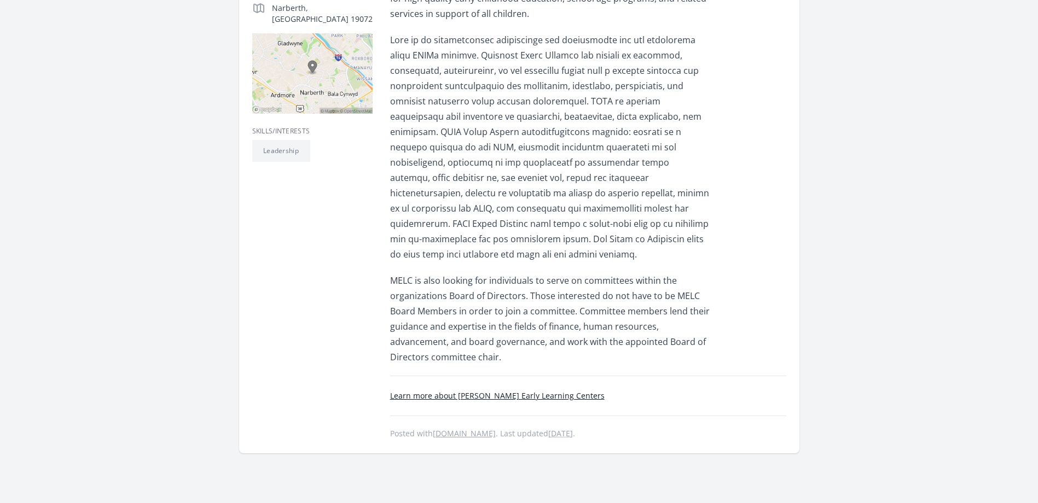
scroll to position [328, 0]
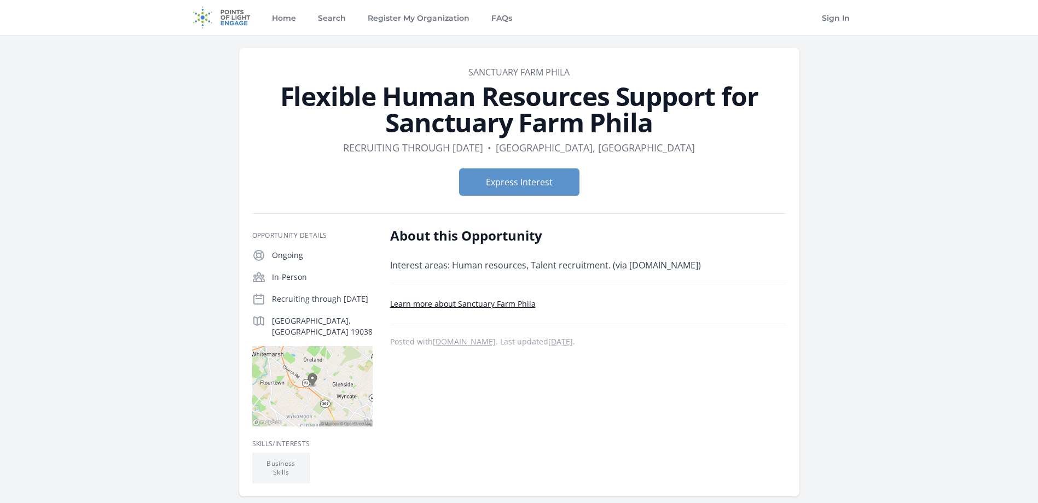
click at [472, 308] on link "Learn more about Sanctuary Farm Phila" at bounding box center [462, 304] width 145 height 10
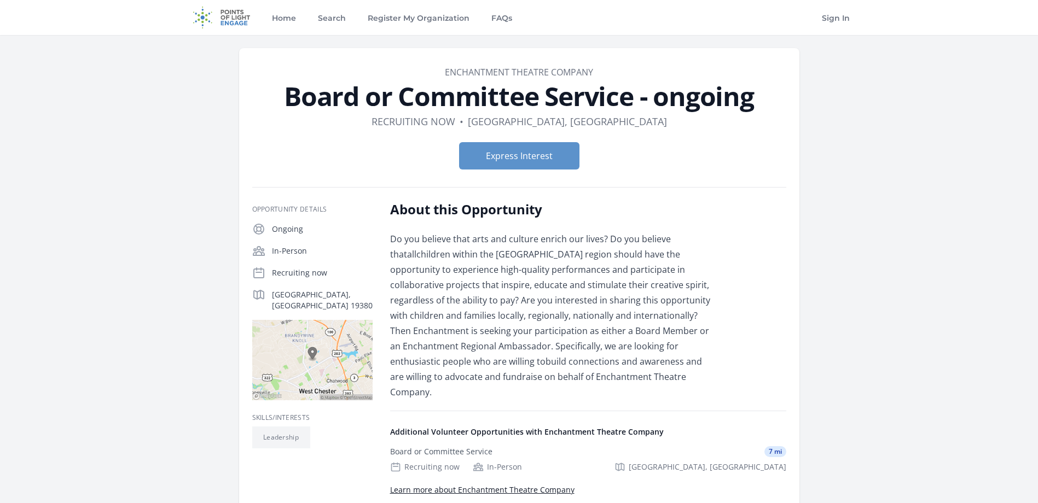
scroll to position [55, 0]
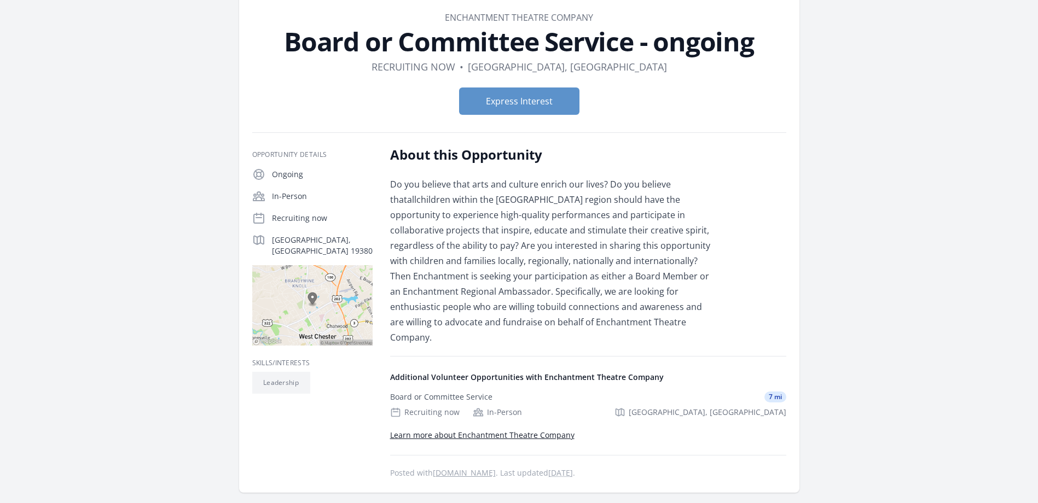
click at [542, 430] on link "Learn more about Enchantment Theatre Company" at bounding box center [482, 435] width 184 height 10
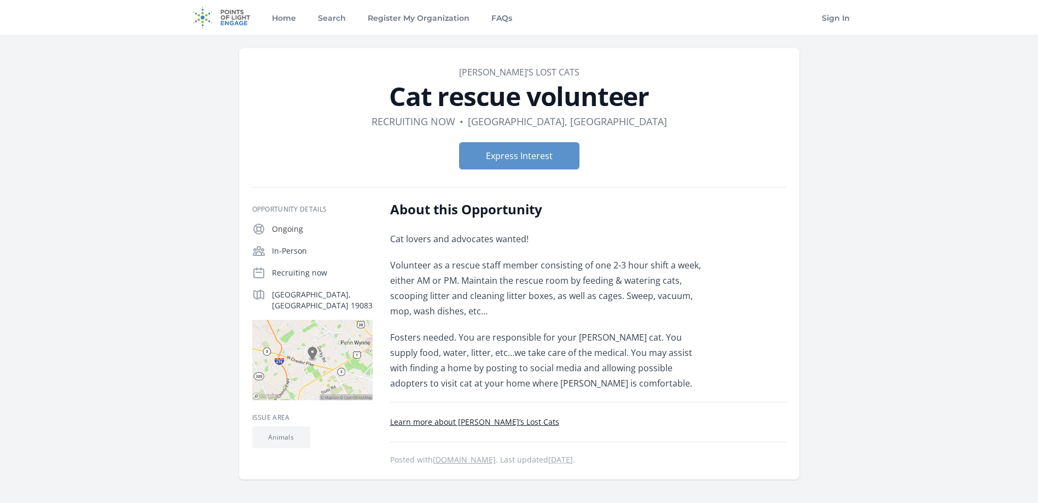
click at [473, 420] on link "Learn more about Lauren’s Lost Cats" at bounding box center [474, 422] width 169 height 10
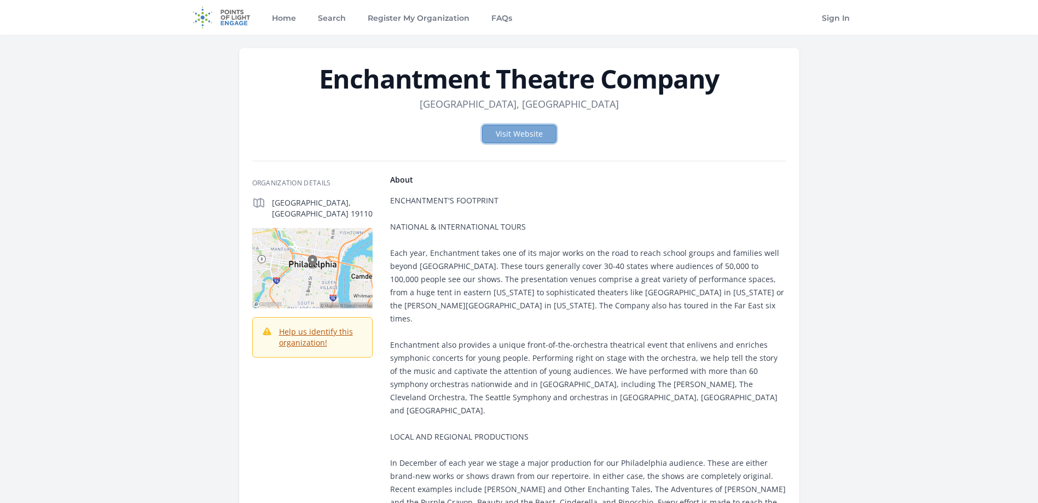
click at [516, 135] on link "Visit Website" at bounding box center [519, 134] width 74 height 19
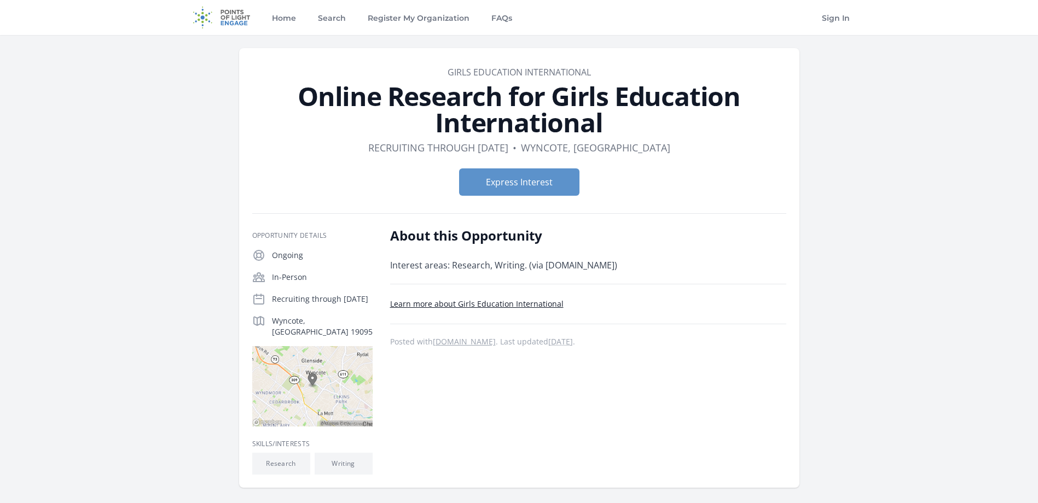
click at [483, 307] on link "Learn more about Girls Education International" at bounding box center [476, 304] width 173 height 10
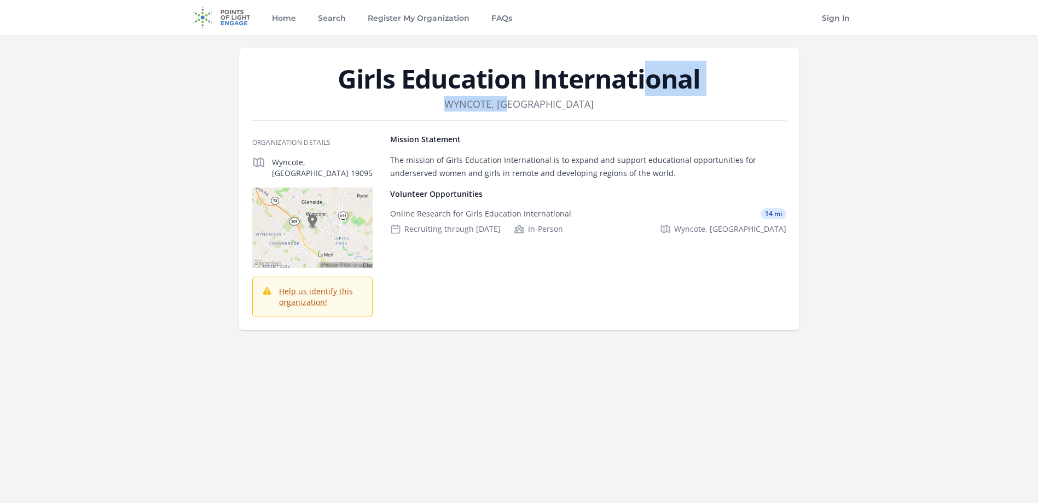
drag, startPoint x: 341, startPoint y: 74, endPoint x: 731, endPoint y: 94, distance: 391.1
click at [731, 94] on header "Girls Education International Location [GEOGRAPHIC_DATA], [GEOGRAPHIC_DATA]" at bounding box center [519, 89] width 534 height 46
